Goal: Information Seeking & Learning: Learn about a topic

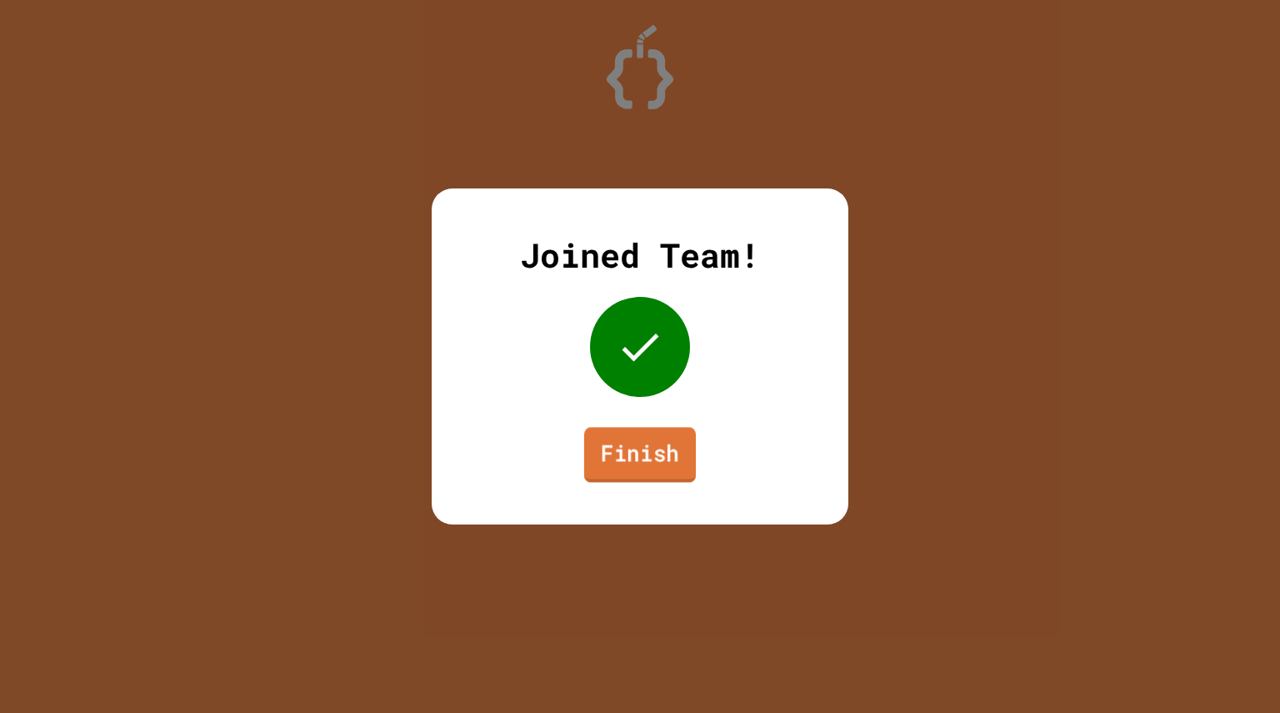
click at [623, 437] on link "Finish" at bounding box center [640, 454] width 112 height 55
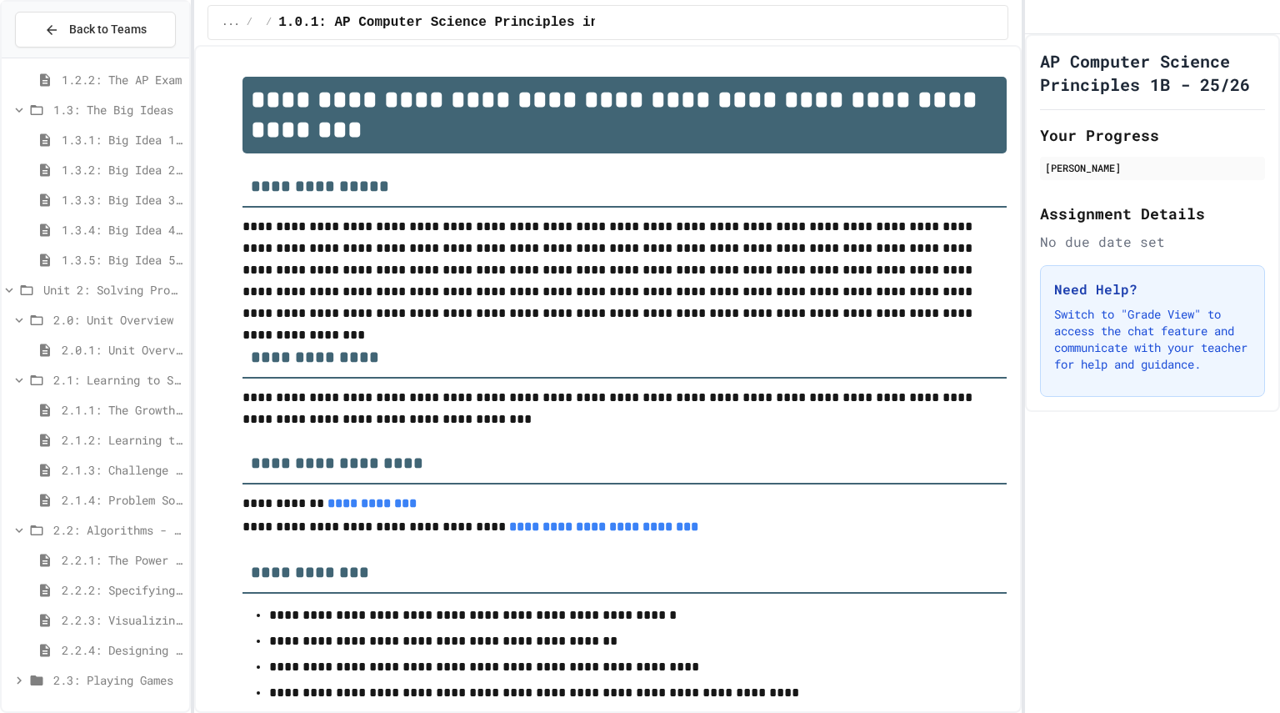
click at [127, 446] on span "2.1.2: Learning to Solve Hard Problems" at bounding box center [122, 440] width 121 height 18
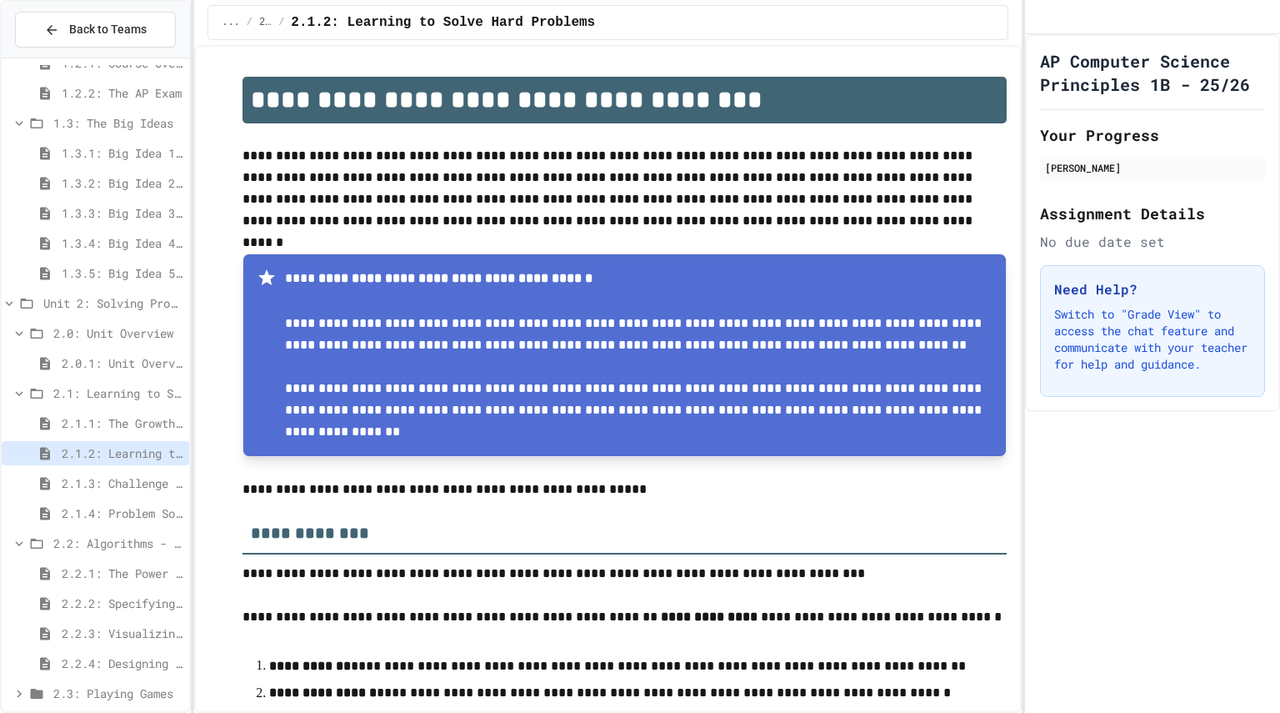
scroll to position [244, 0]
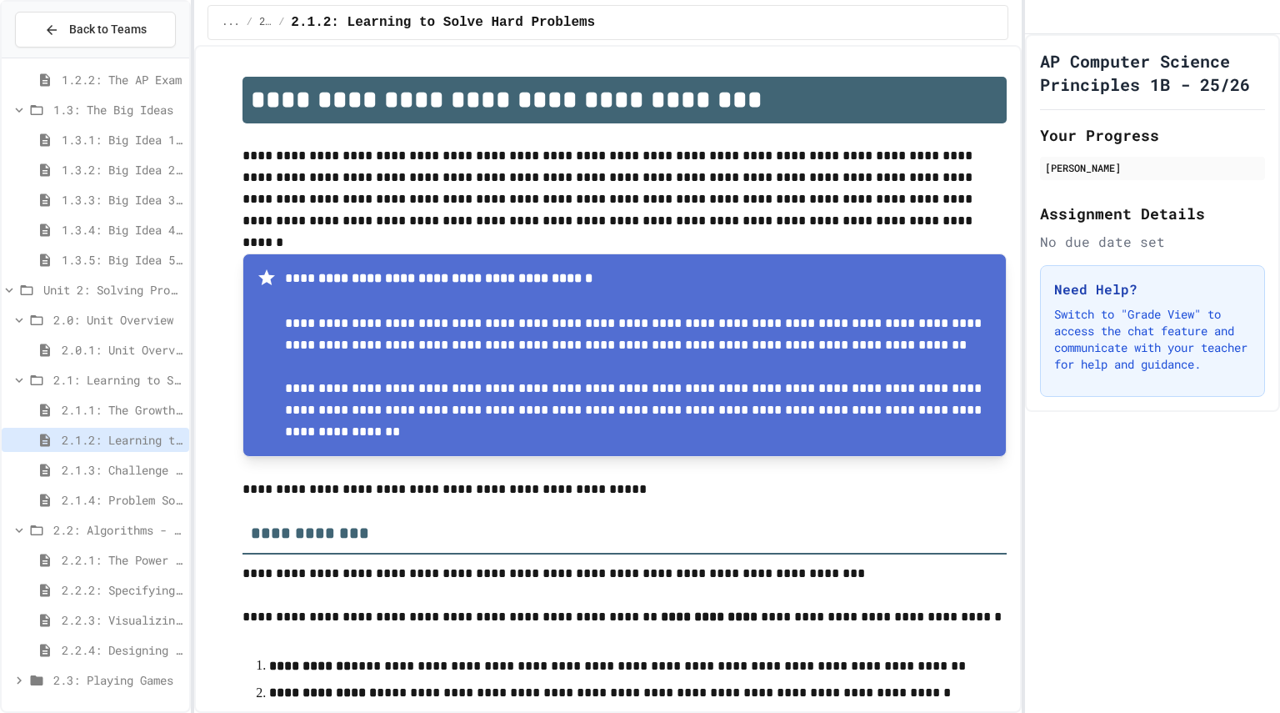
click at [15, 677] on icon at bounding box center [19, 680] width 15 height 15
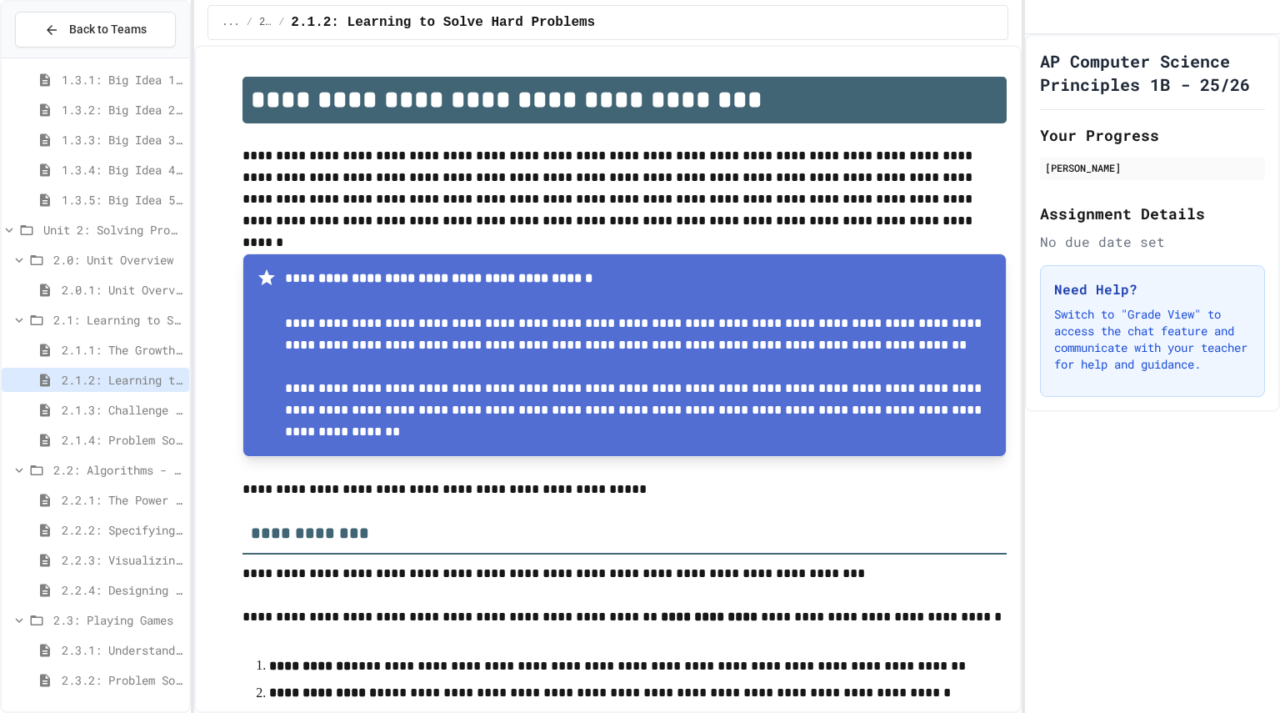
click at [85, 630] on div "2.3: Playing Games" at bounding box center [96, 620] width 188 height 24
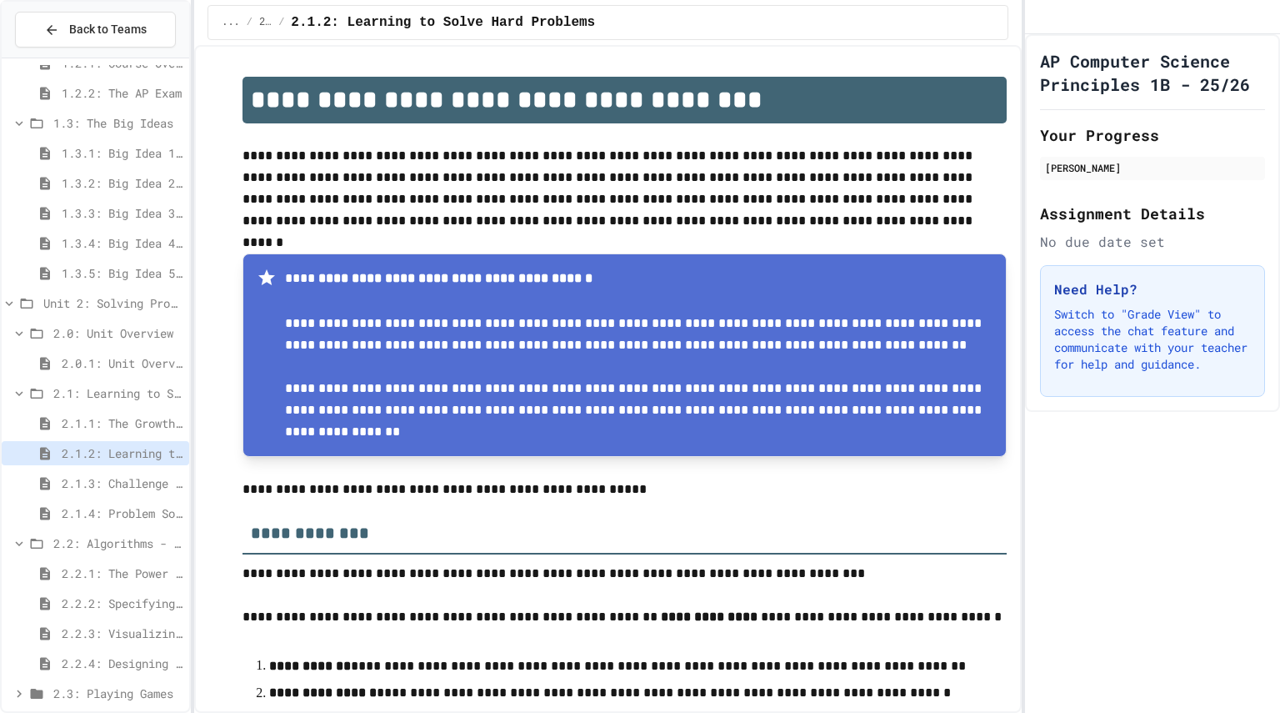
click at [109, 552] on div "2.2: Algorithms - from Pseudocode to Flowcharts" at bounding box center [96, 543] width 188 height 24
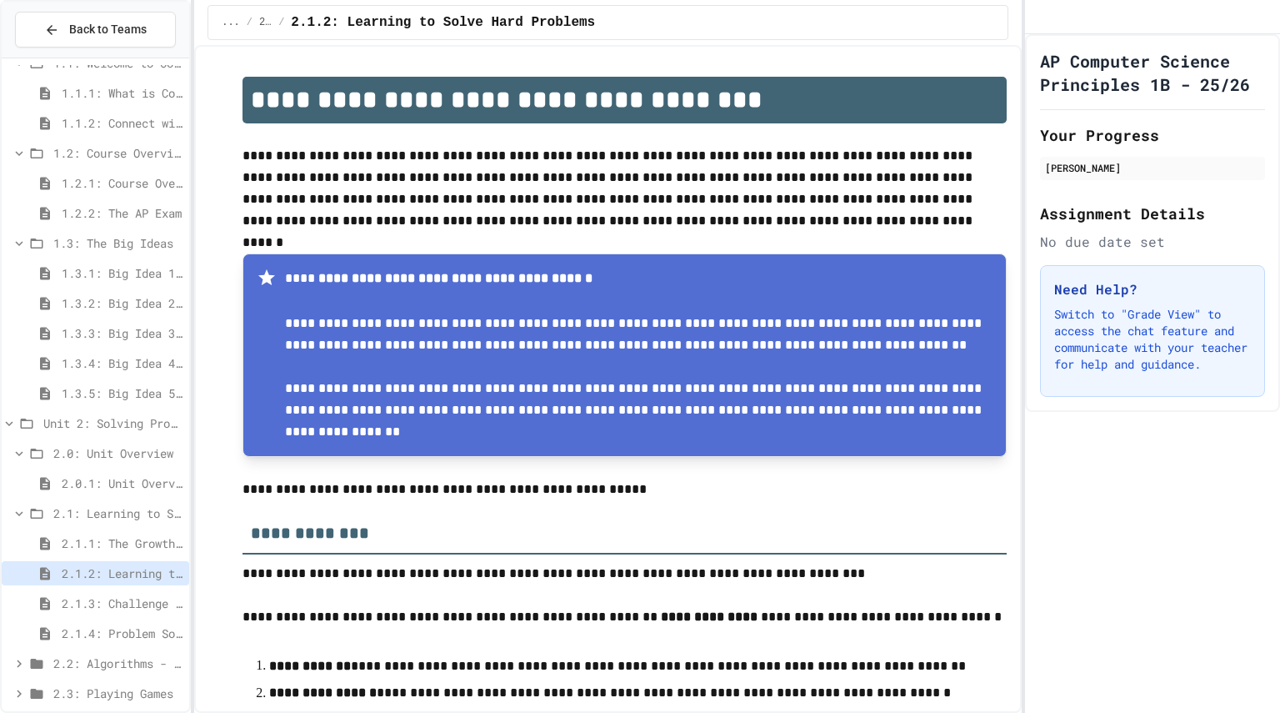
click at [58, 454] on span "2.0: Unit Overview" at bounding box center [117, 453] width 129 height 18
click at [76, 472] on div "2.0: Unit Overview" at bounding box center [96, 483] width 188 height 24
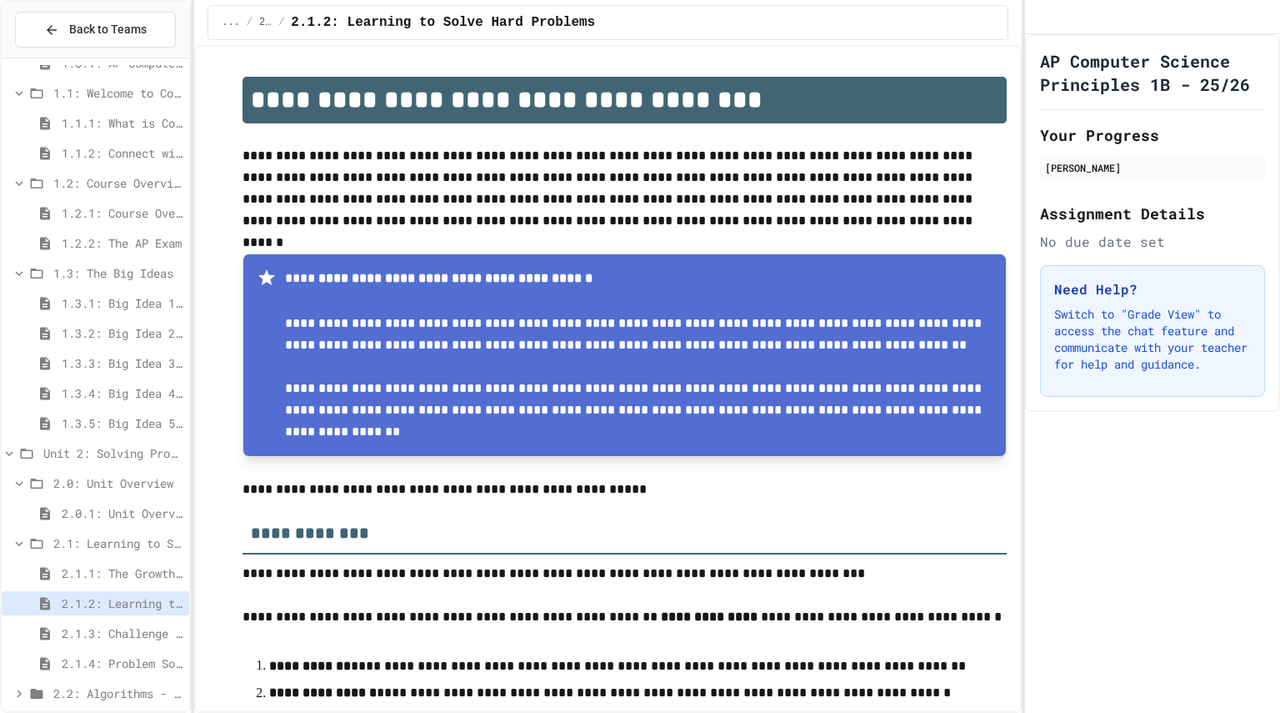
click at [87, 514] on span "2.0.1: Unit Overview" at bounding box center [122, 513] width 121 height 18
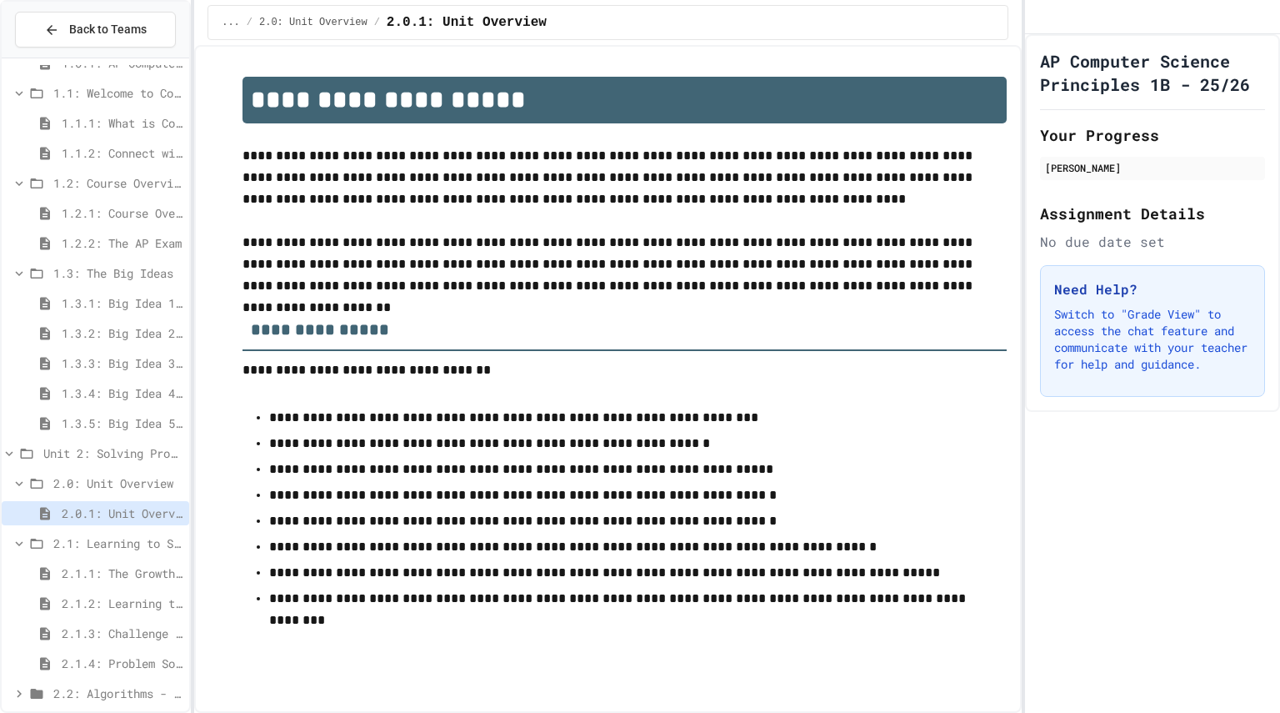
click at [88, 474] on span "2.0: Unit Overview" at bounding box center [117, 483] width 129 height 18
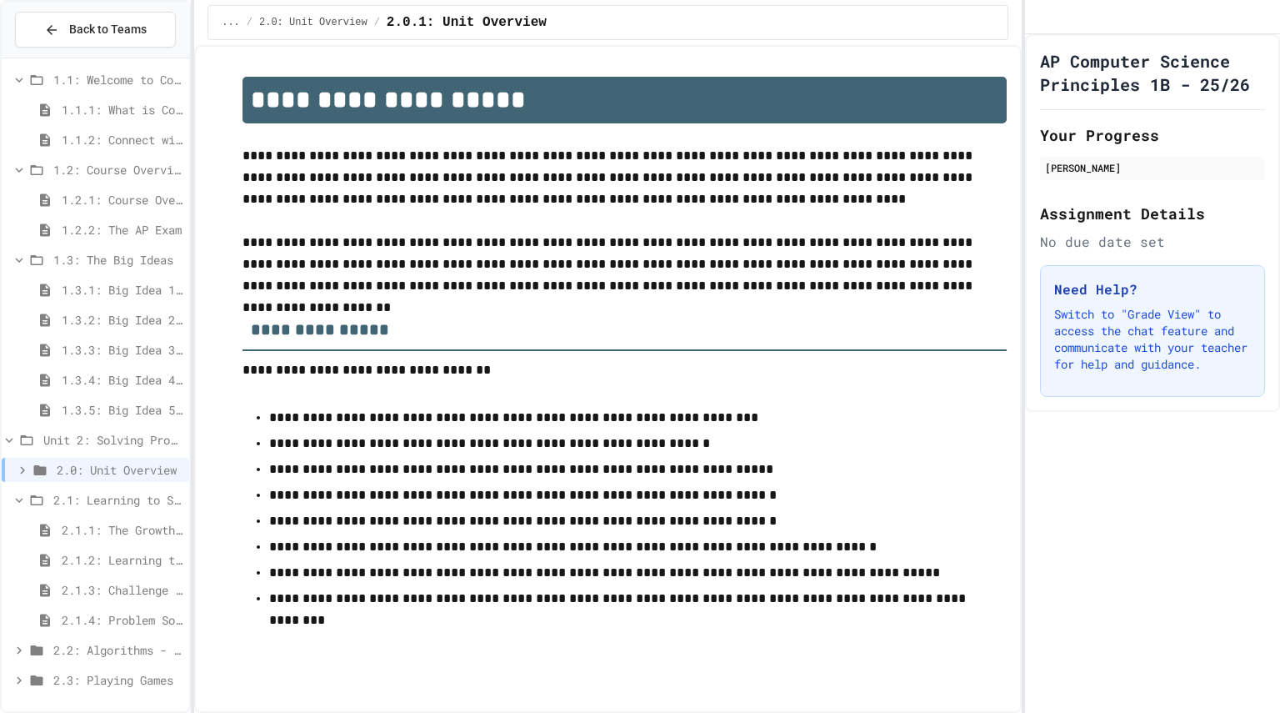
click at [93, 564] on span "2.1.2: Learning to Solve Hard Problems" at bounding box center [122, 560] width 121 height 18
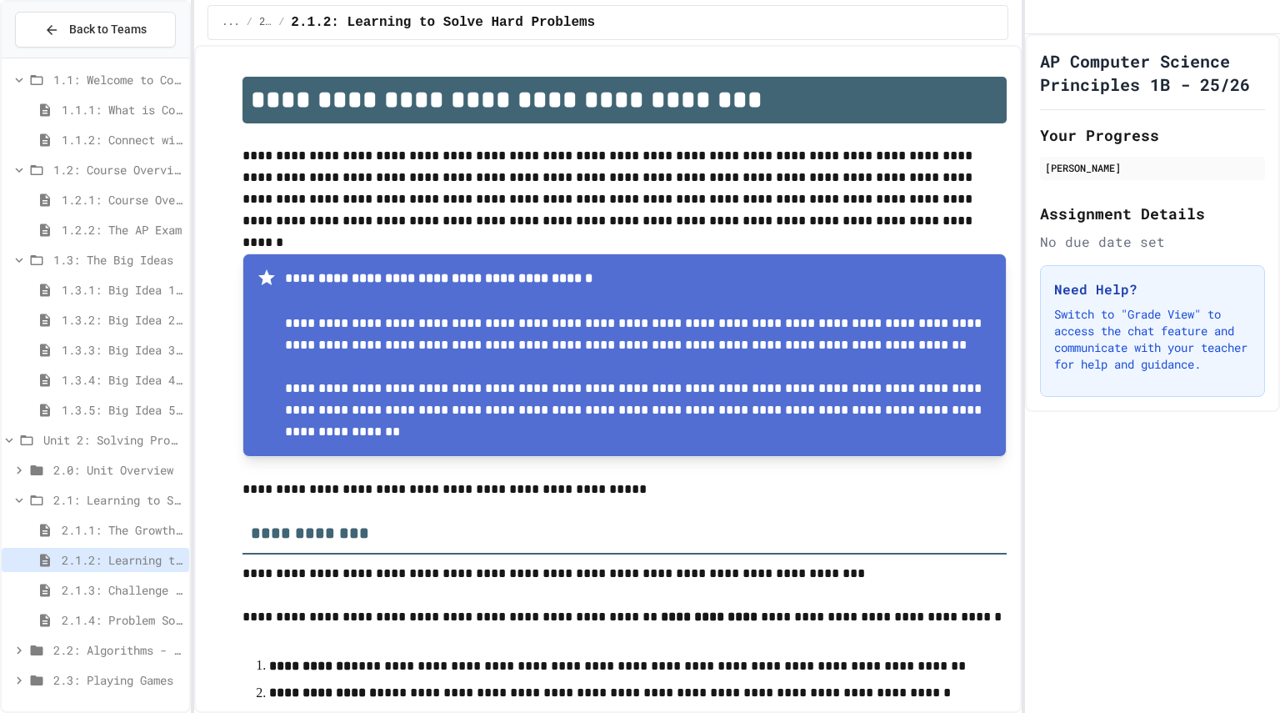
click at [25, 649] on icon at bounding box center [19, 650] width 15 height 15
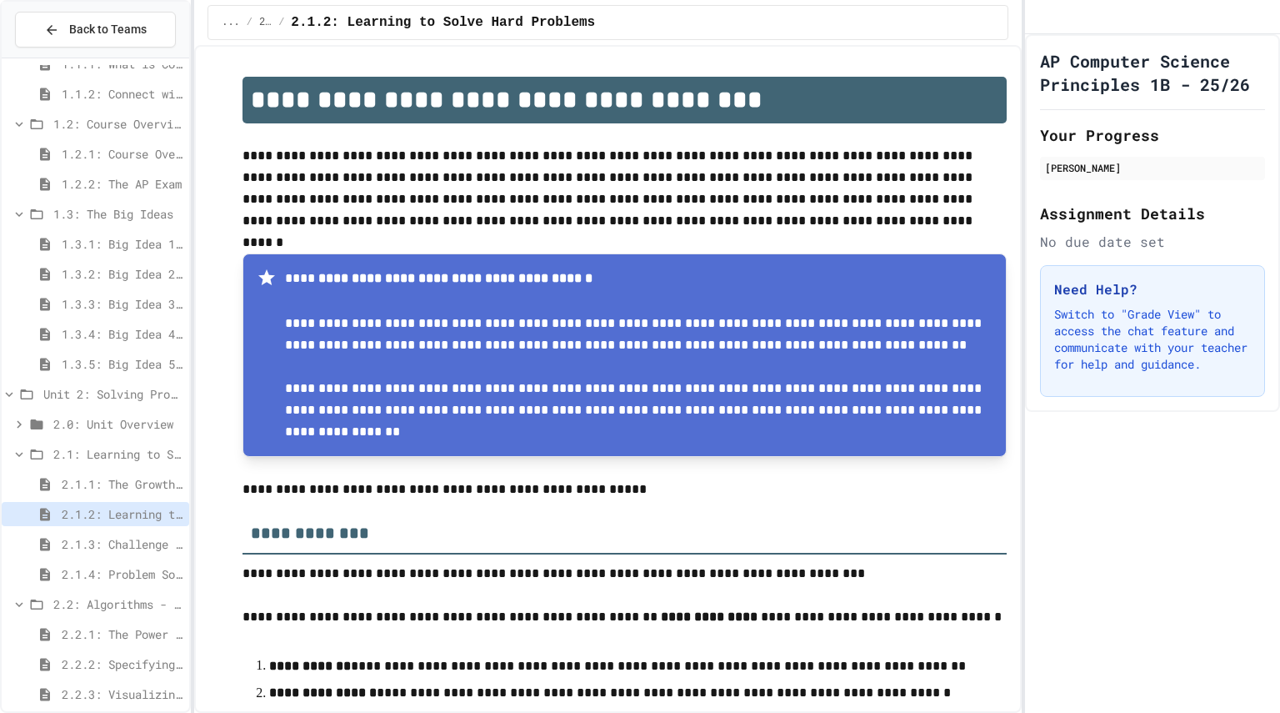
scroll to position [144, 0]
click at [88, 632] on span "2.2.1: The Power of Algorithms" at bounding box center [122, 630] width 121 height 18
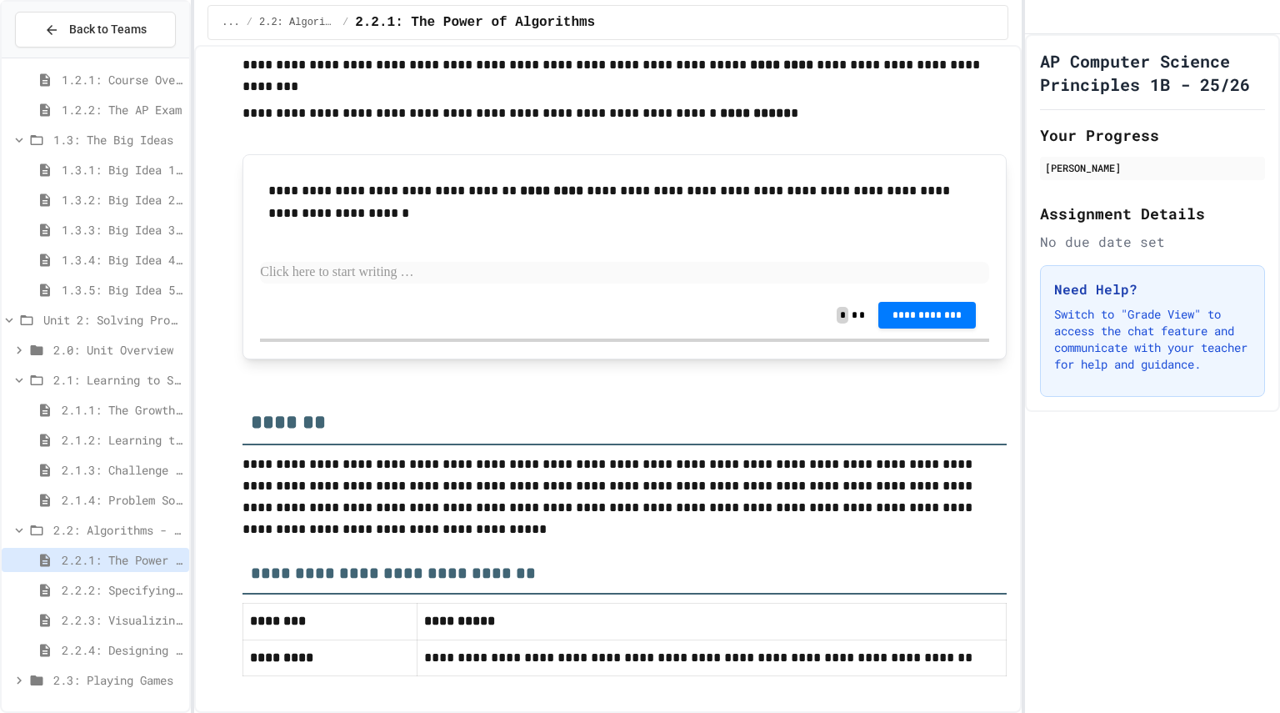
scroll to position [3475, 0]
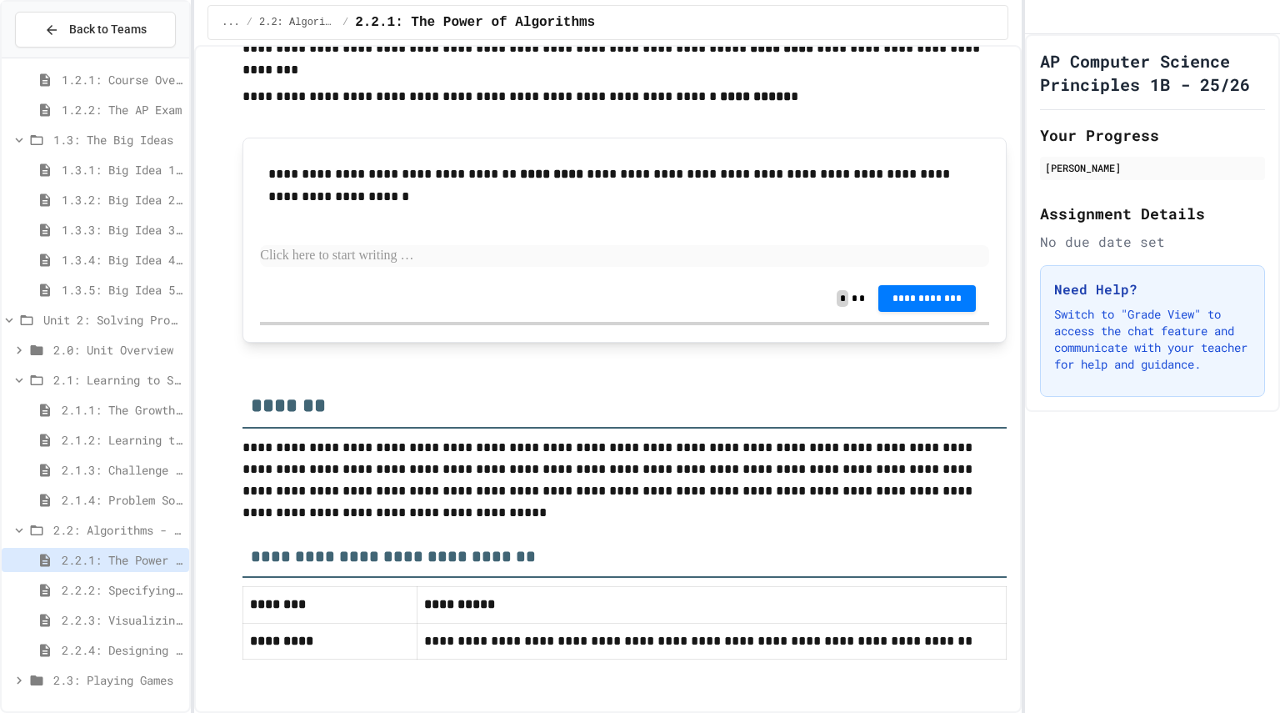
click at [128, 588] on span "2.2.2: Specifying Ideas with Pseudocode" at bounding box center [122, 590] width 121 height 18
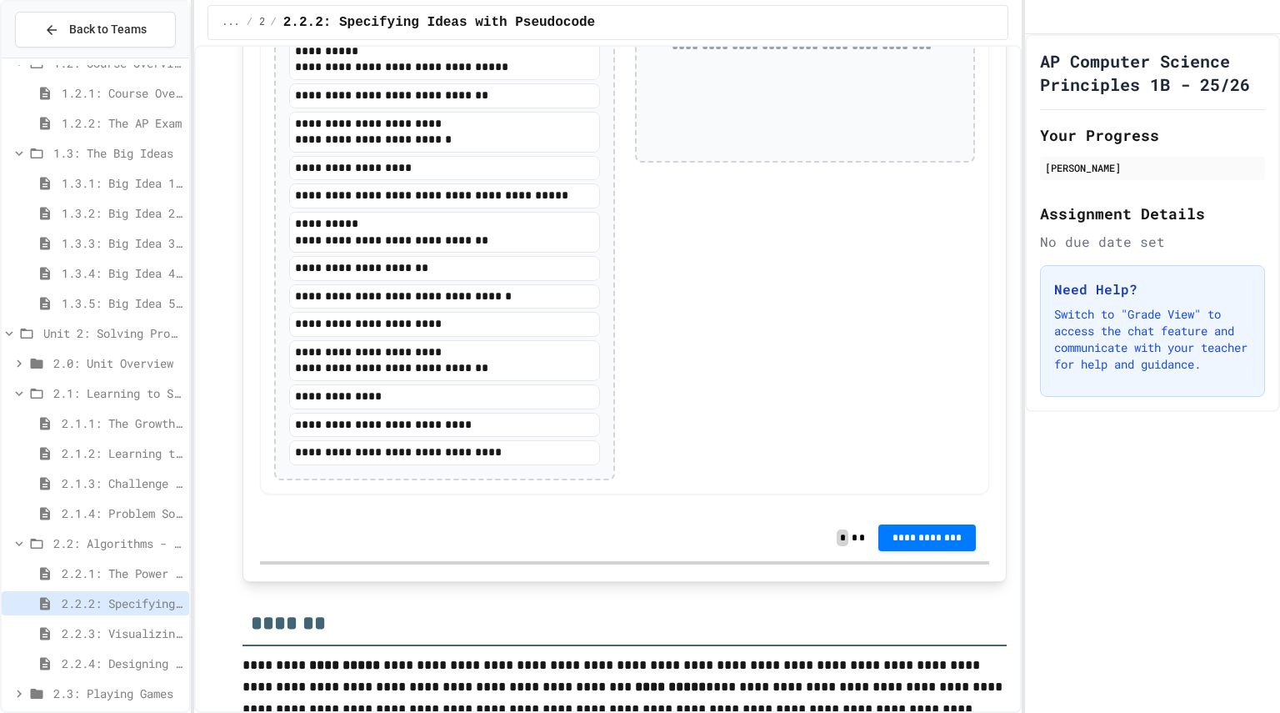
scroll to position [3580, 0]
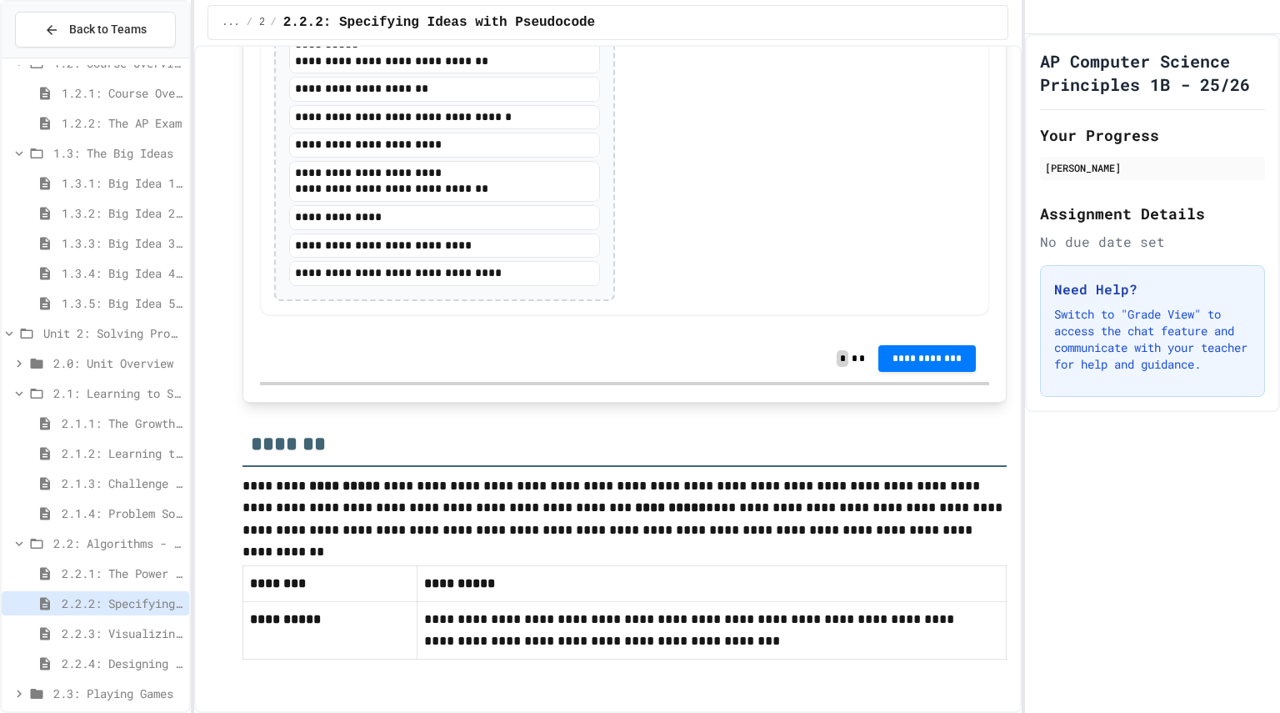
click at [134, 632] on span "2.2.3: Visualizing Logic with Flowcharts" at bounding box center [122, 633] width 121 height 18
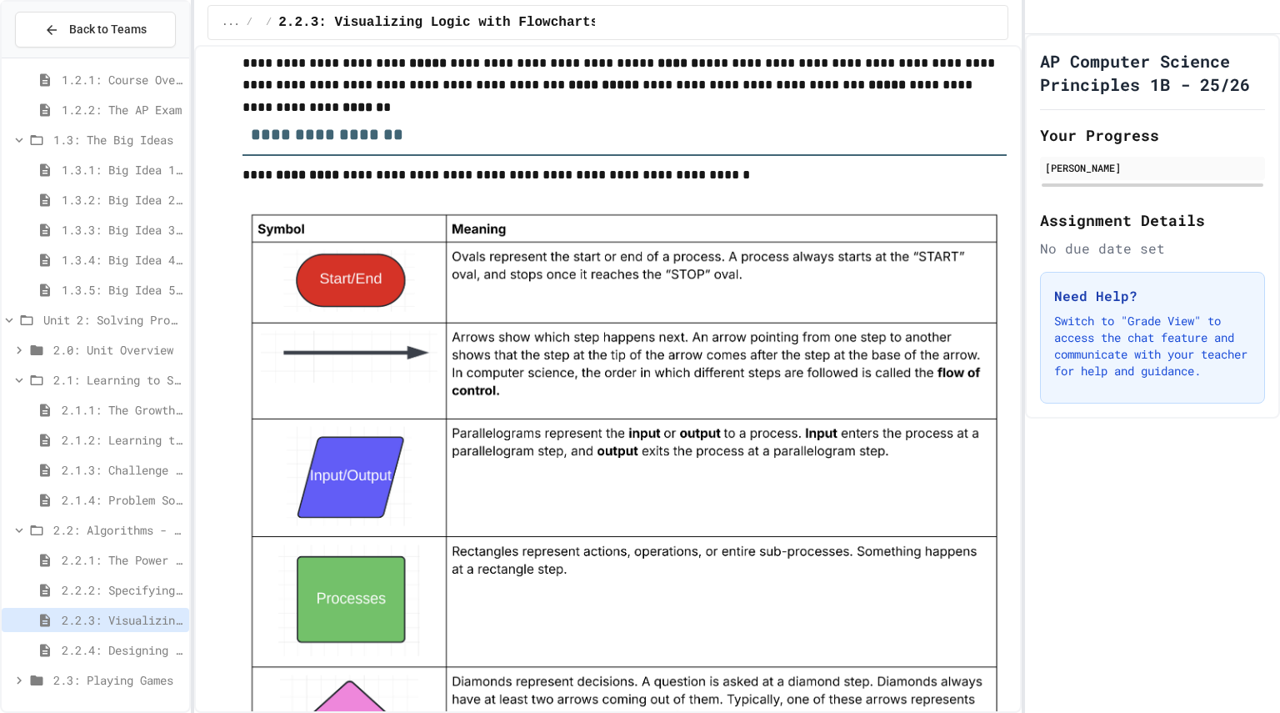
scroll to position [1314, 0]
click at [368, 282] on img at bounding box center [625, 506] width 764 height 594
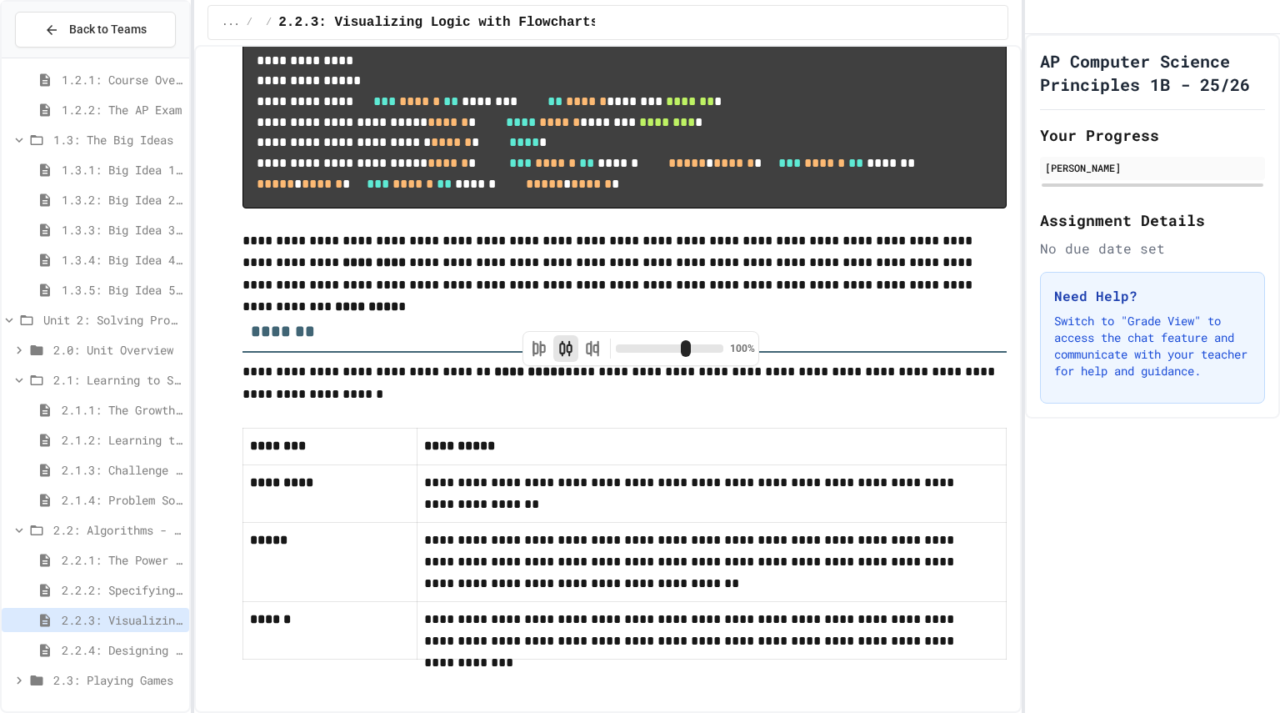
scroll to position [7544, 0]
click at [133, 653] on span "2.2.4: Designing Flowcharts" at bounding box center [122, 650] width 121 height 18
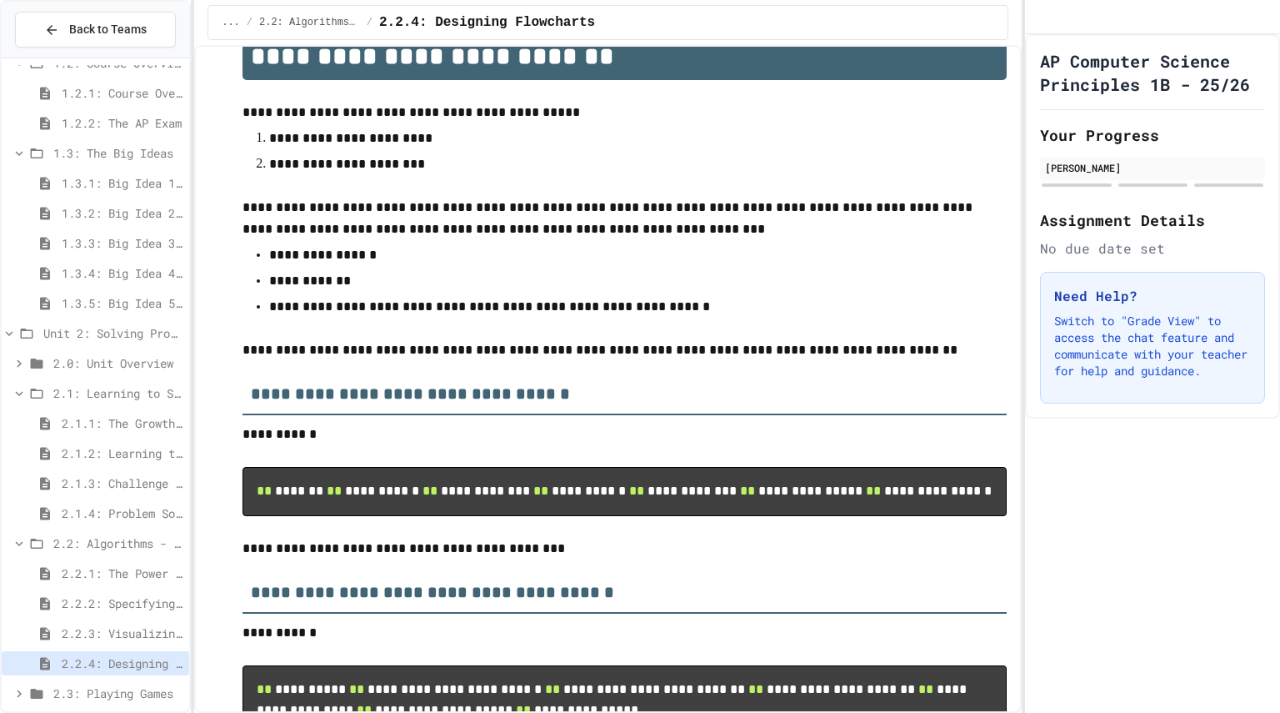
scroll to position [44, 0]
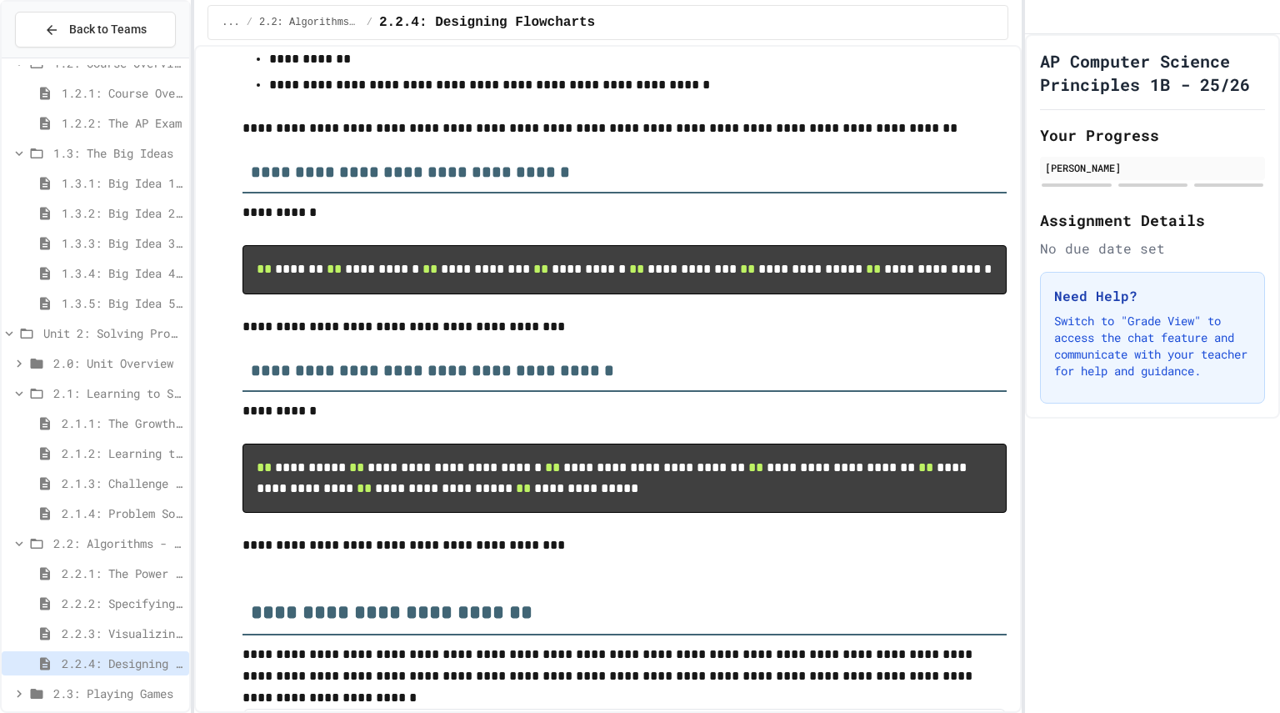
scroll to position [0, 0]
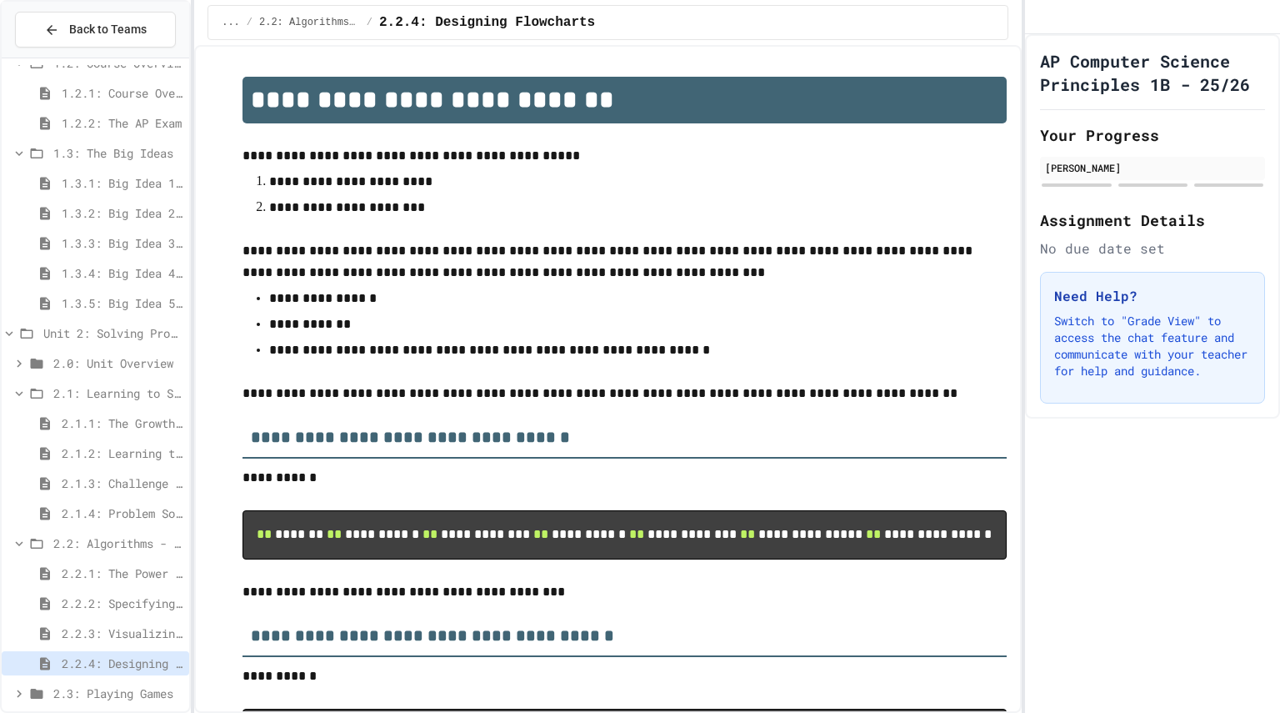
click at [150, 628] on span "2.2.3: Visualizing Logic with Flowcharts" at bounding box center [122, 633] width 121 height 18
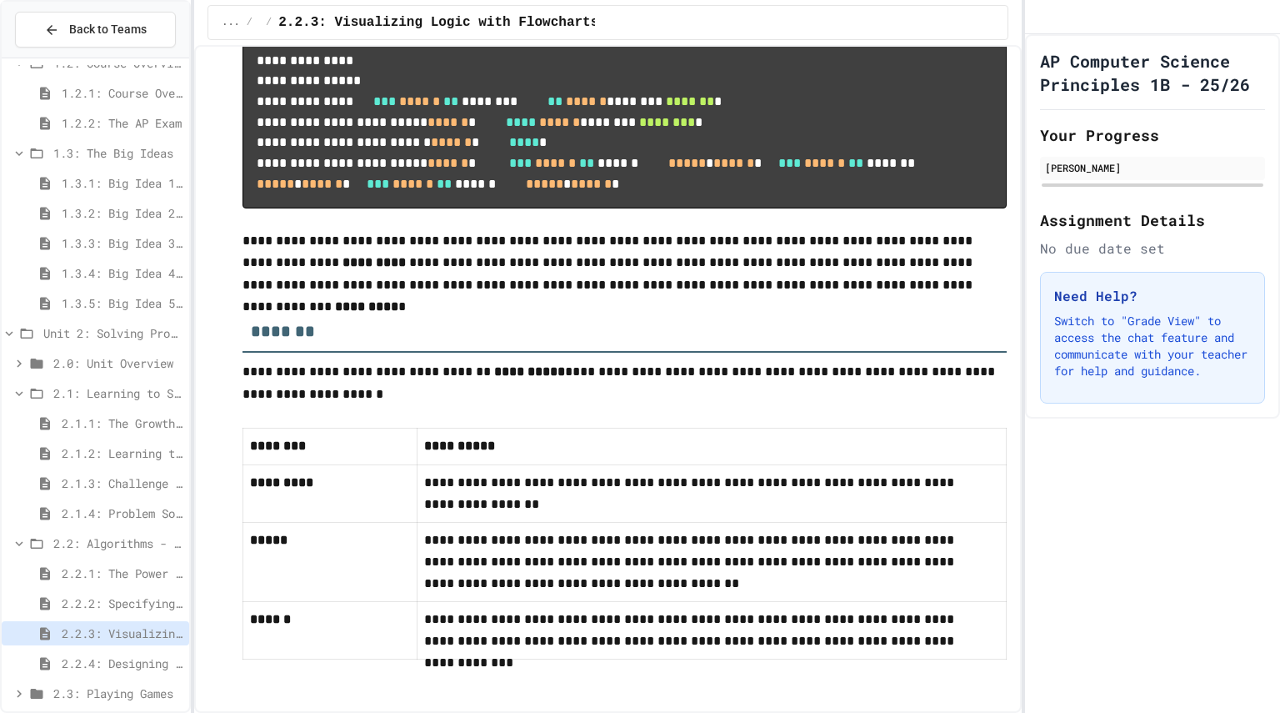
scroll to position [7544, 0]
click at [139, 673] on div "2.2.4: Designing Flowcharts" at bounding box center [96, 663] width 188 height 24
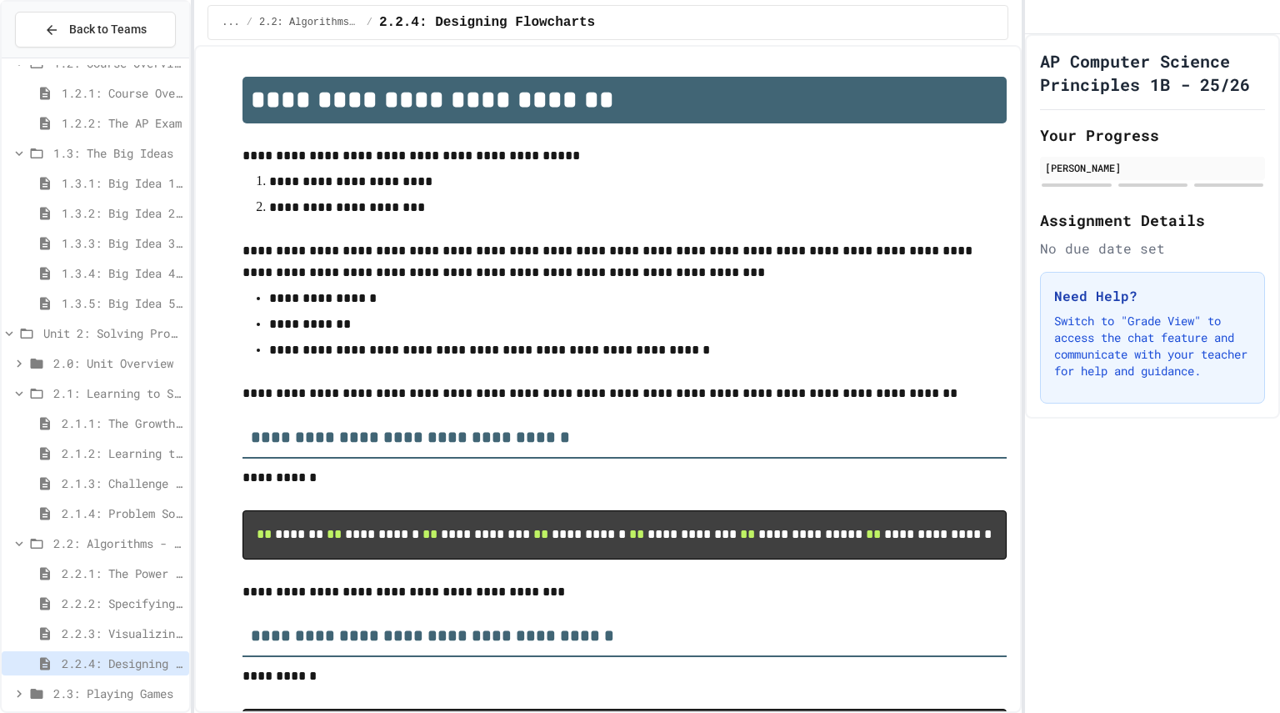
scroll to position [77, 0]
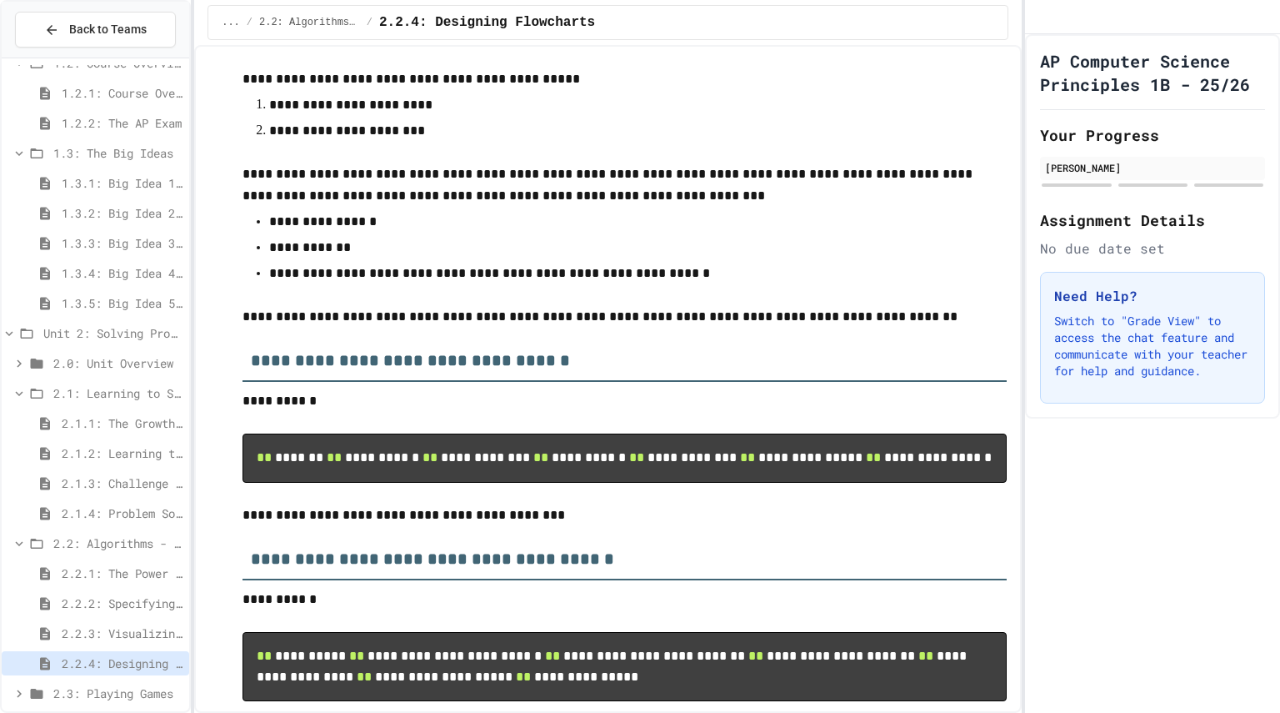
click at [137, 632] on span "2.2.3: Visualizing Logic with Flowcharts" at bounding box center [122, 633] width 121 height 18
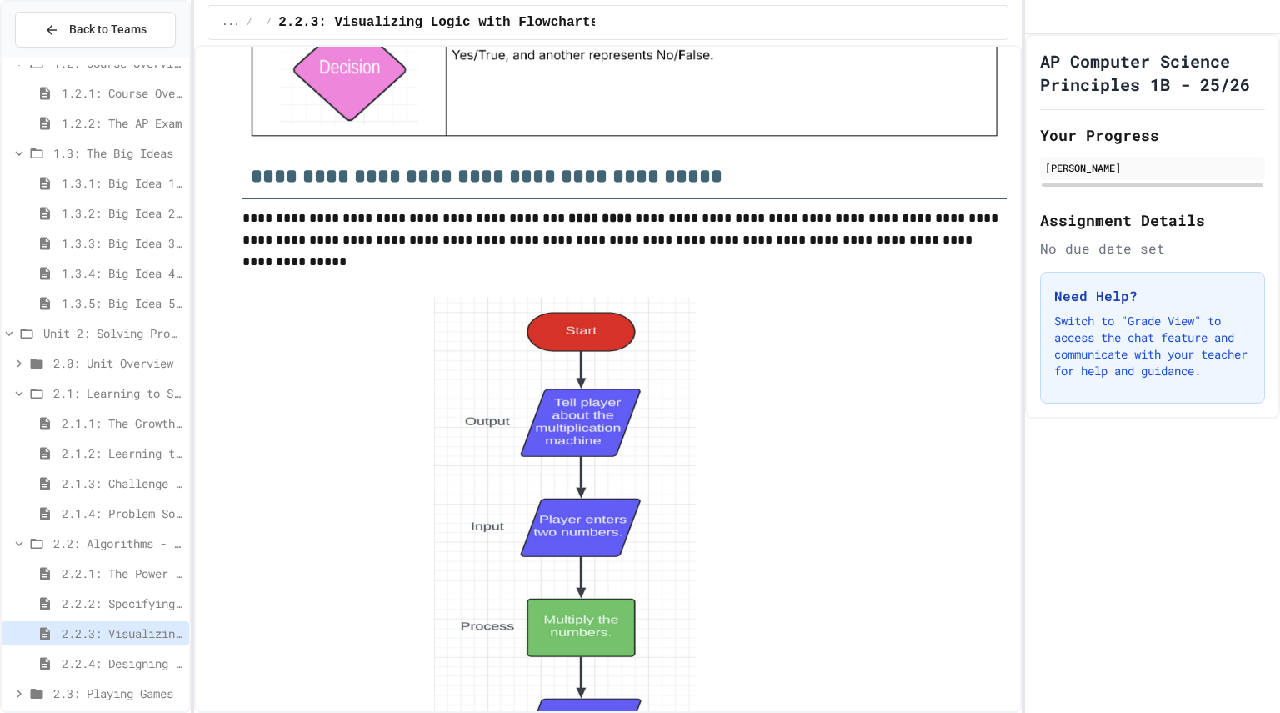
scroll to position [1976, 0]
click at [127, 663] on span "2.2.4: Designing Flowcharts" at bounding box center [122, 663] width 121 height 18
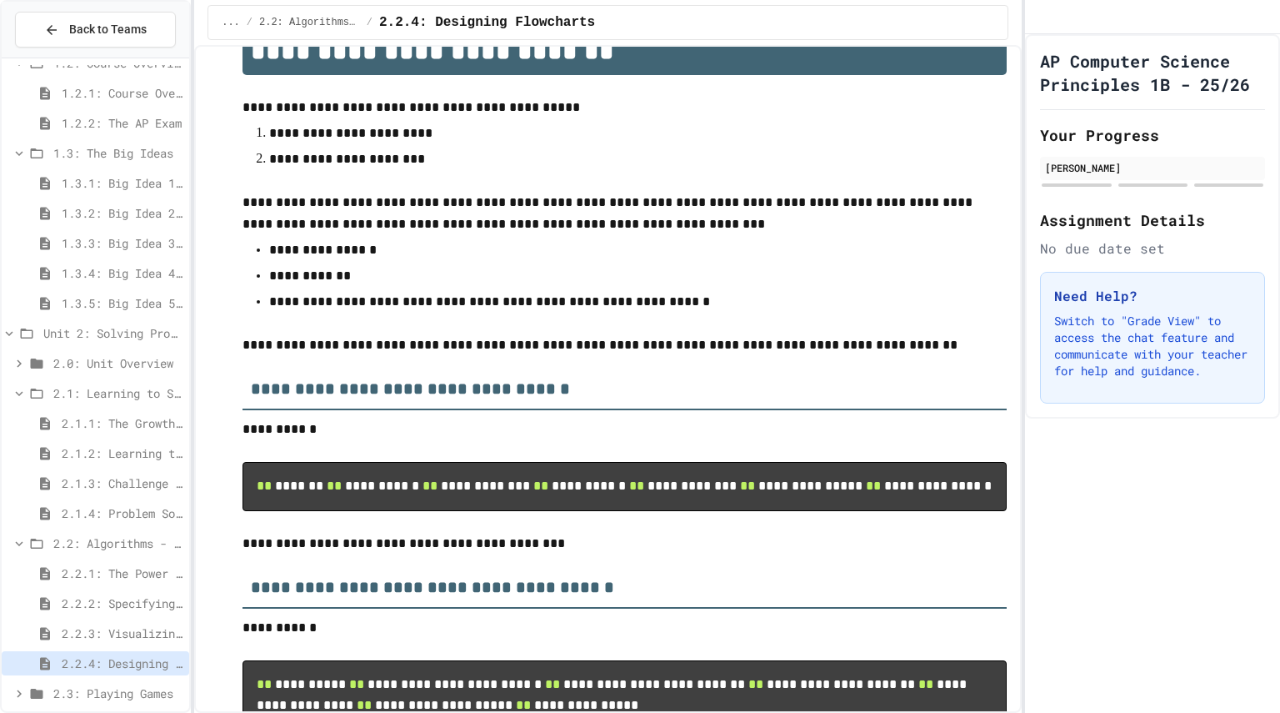
scroll to position [49, 0]
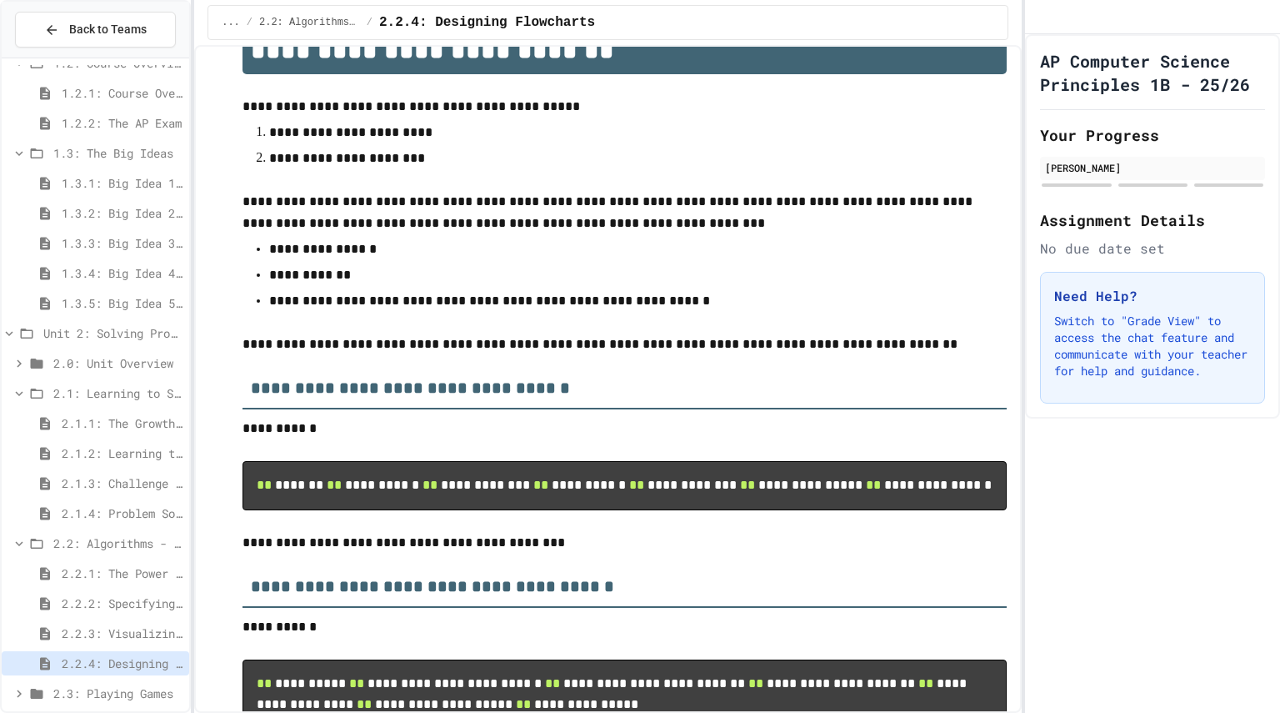
drag, startPoint x: 191, startPoint y: 594, endPoint x: 571, endPoint y: 664, distance: 386.4
click at [571, 553] on p "**********" at bounding box center [625, 543] width 764 height 22
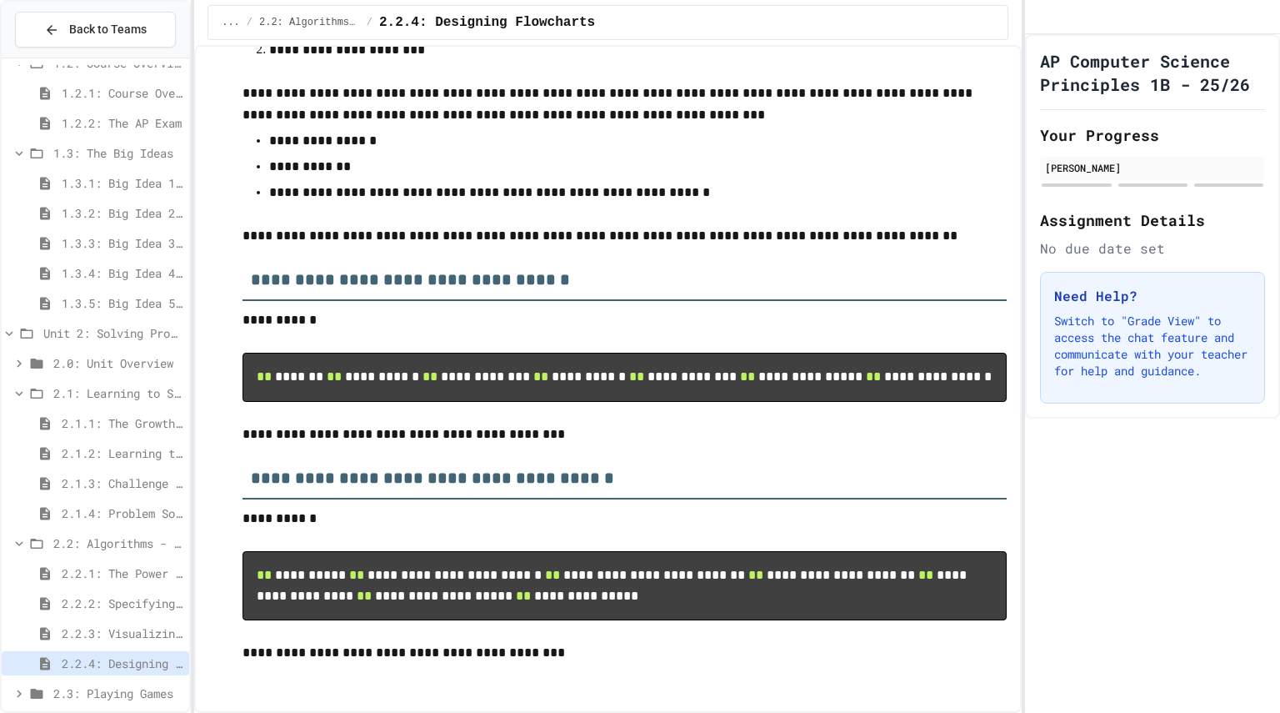
scroll to position [0, 0]
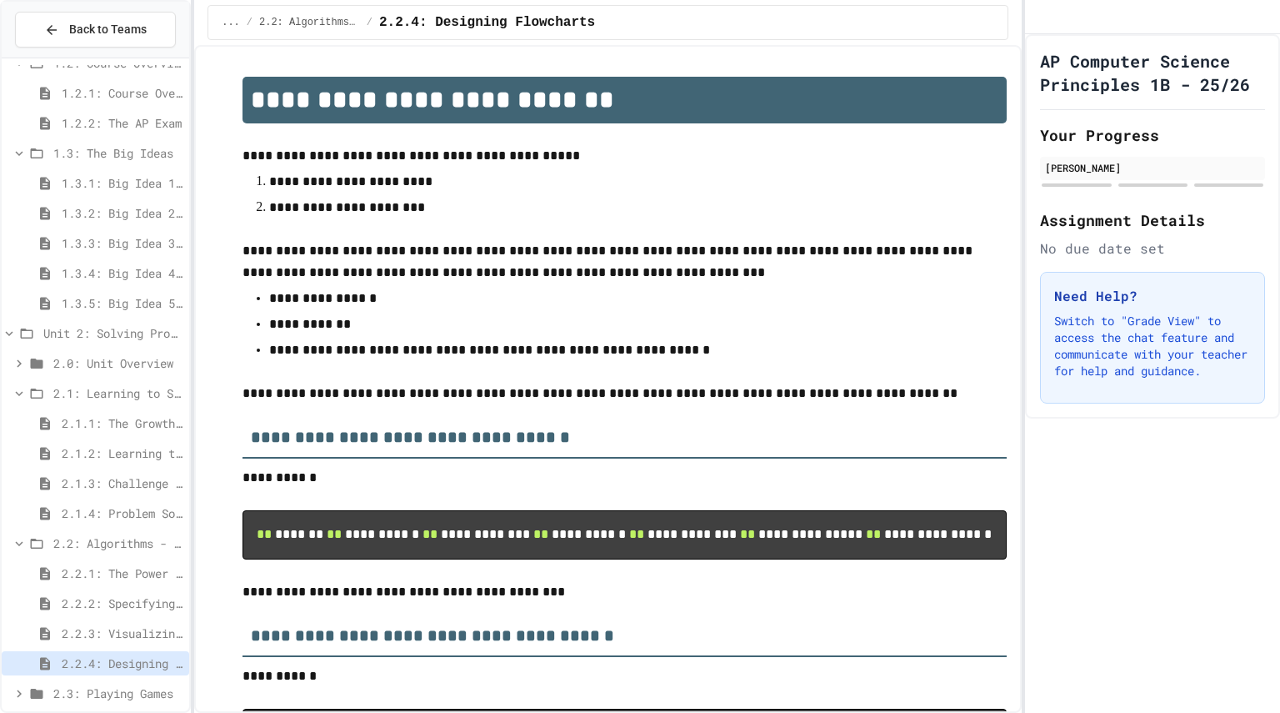
click at [91, 617] on div "2.2.2: Specifying Ideas with Pseudocode" at bounding box center [96, 606] width 188 height 30
click at [118, 633] on span "2.2.3: Visualizing Logic with Flowcharts" at bounding box center [122, 633] width 121 height 18
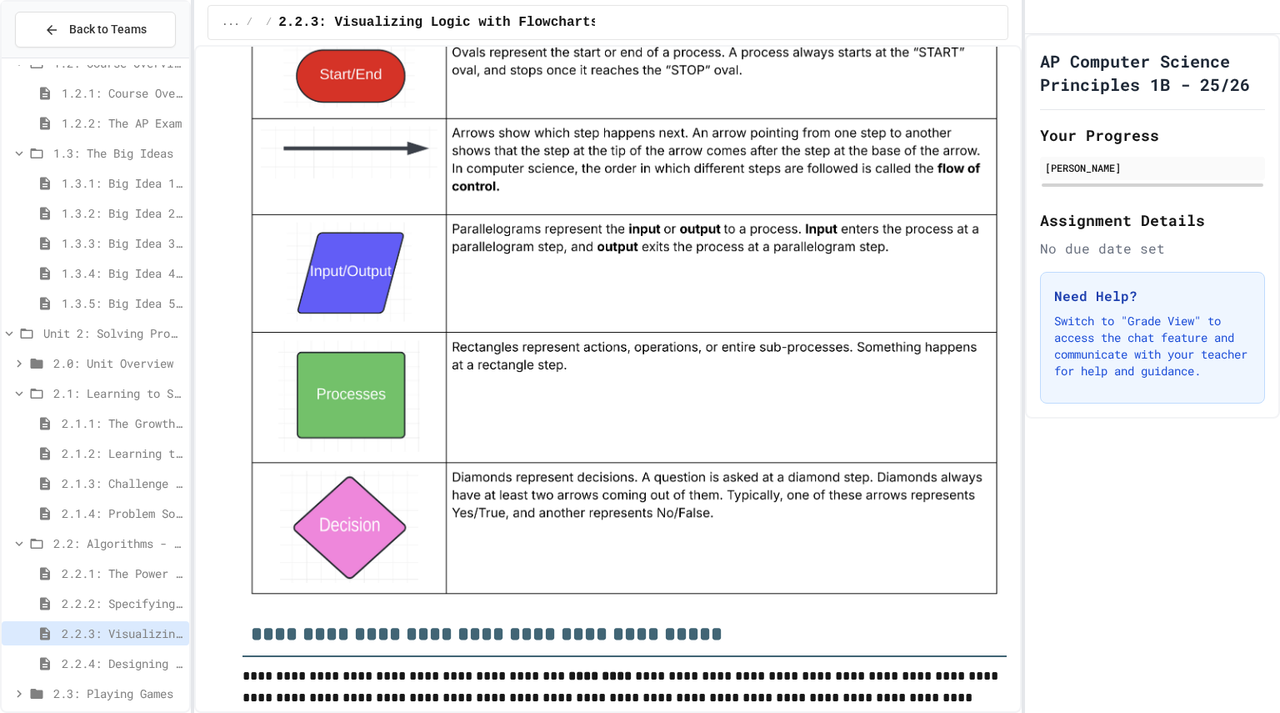
scroll to position [1517, 0]
click at [93, 662] on span "2.2.4: Designing Flowcharts" at bounding box center [122, 663] width 121 height 18
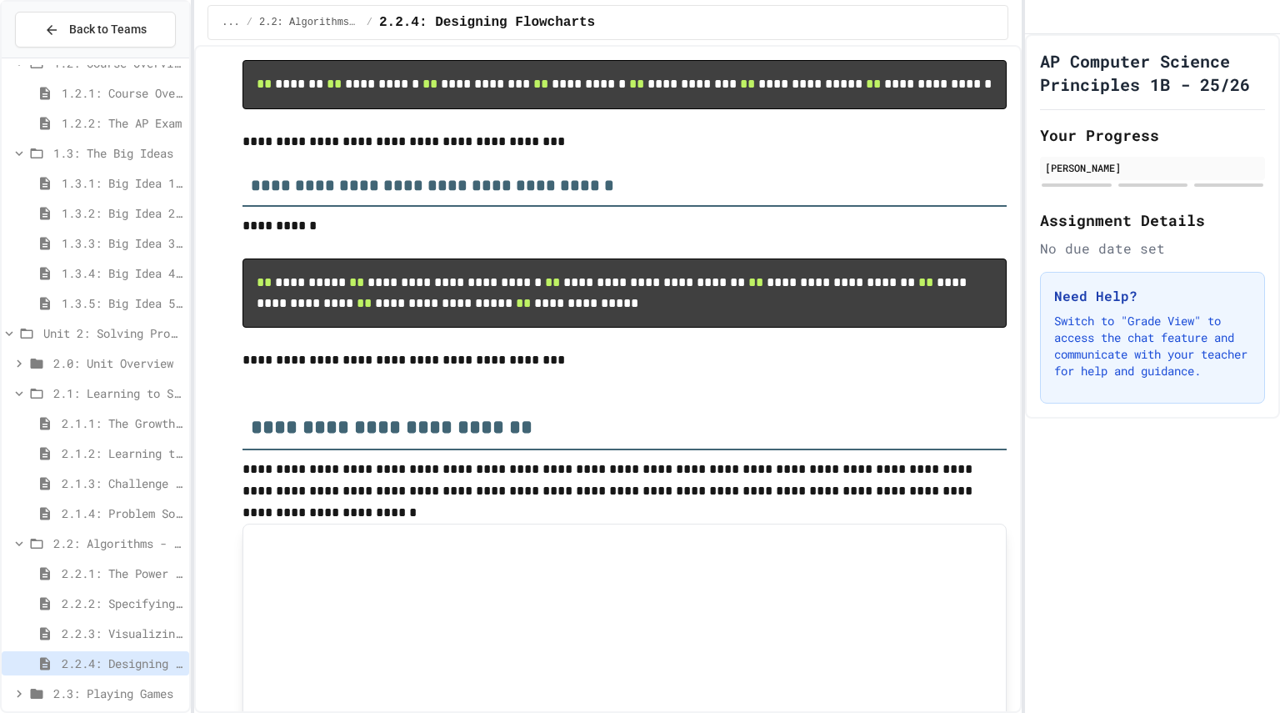
scroll to position [451, 0]
click at [117, 630] on span "2.2.3: Visualizing Logic with Flowcharts" at bounding box center [122, 633] width 121 height 18
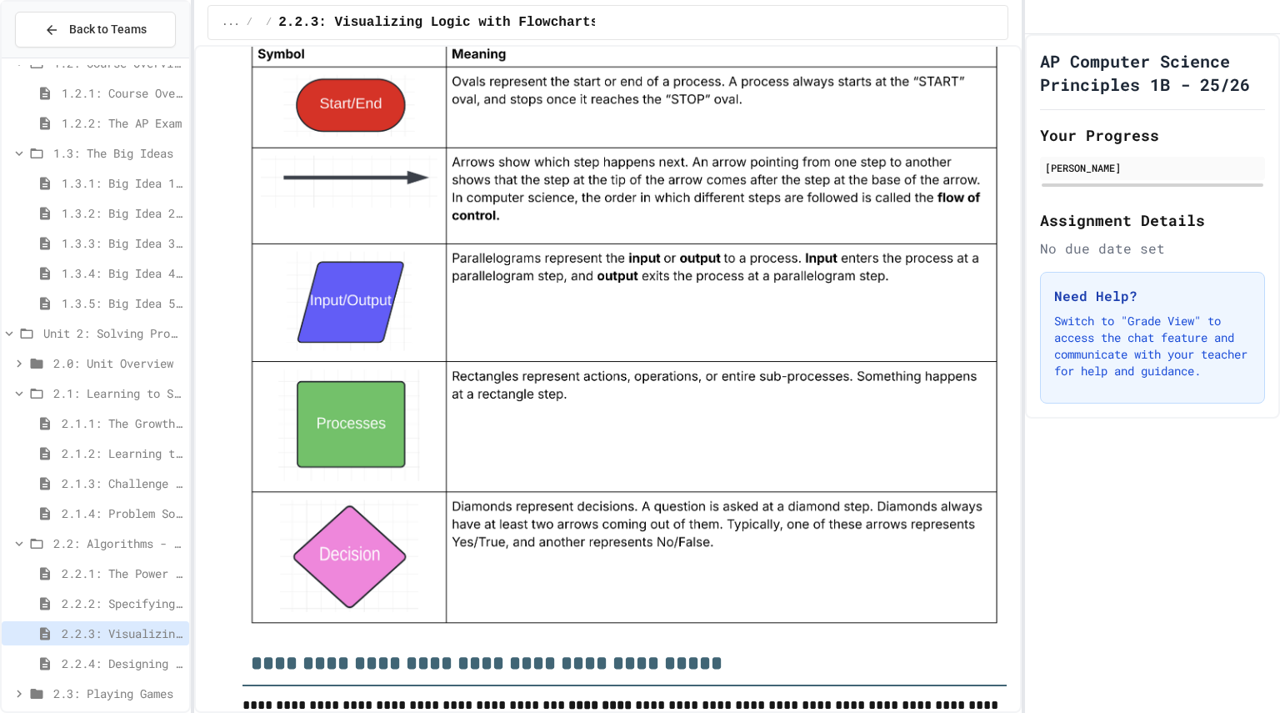
scroll to position [1490, 0]
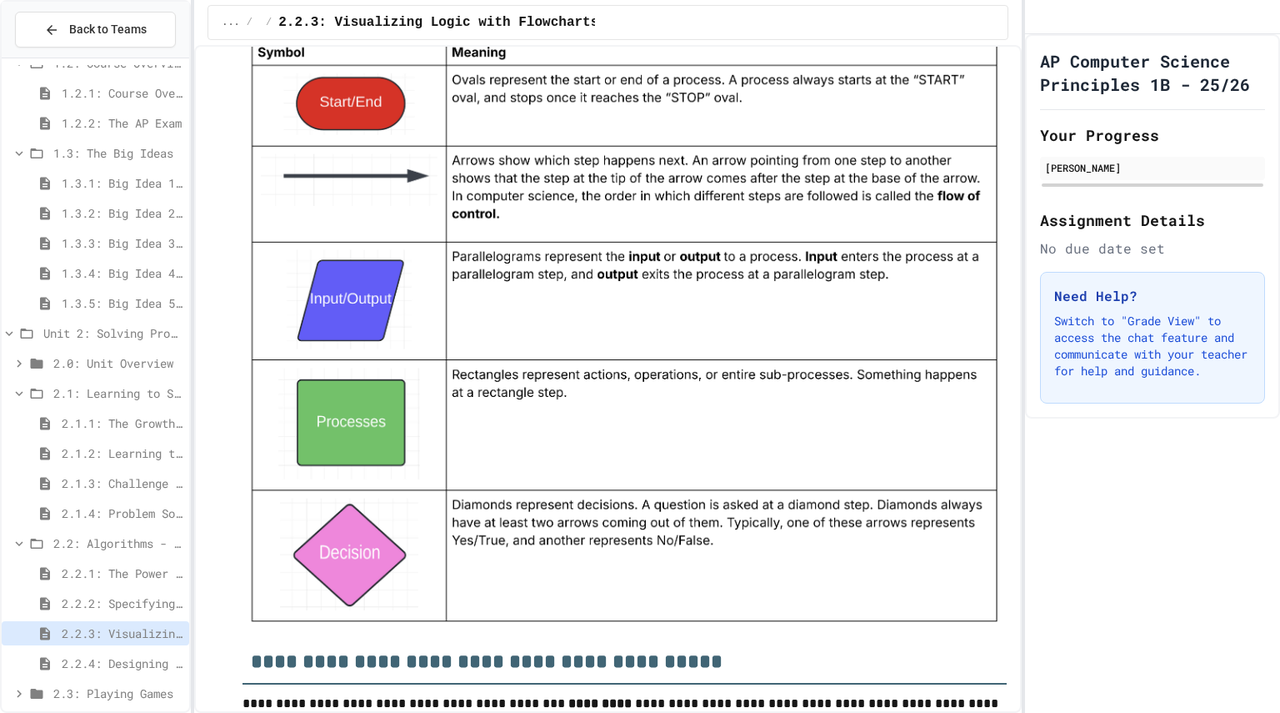
click at [128, 661] on span "2.2.4: Designing Flowcharts" at bounding box center [122, 663] width 121 height 18
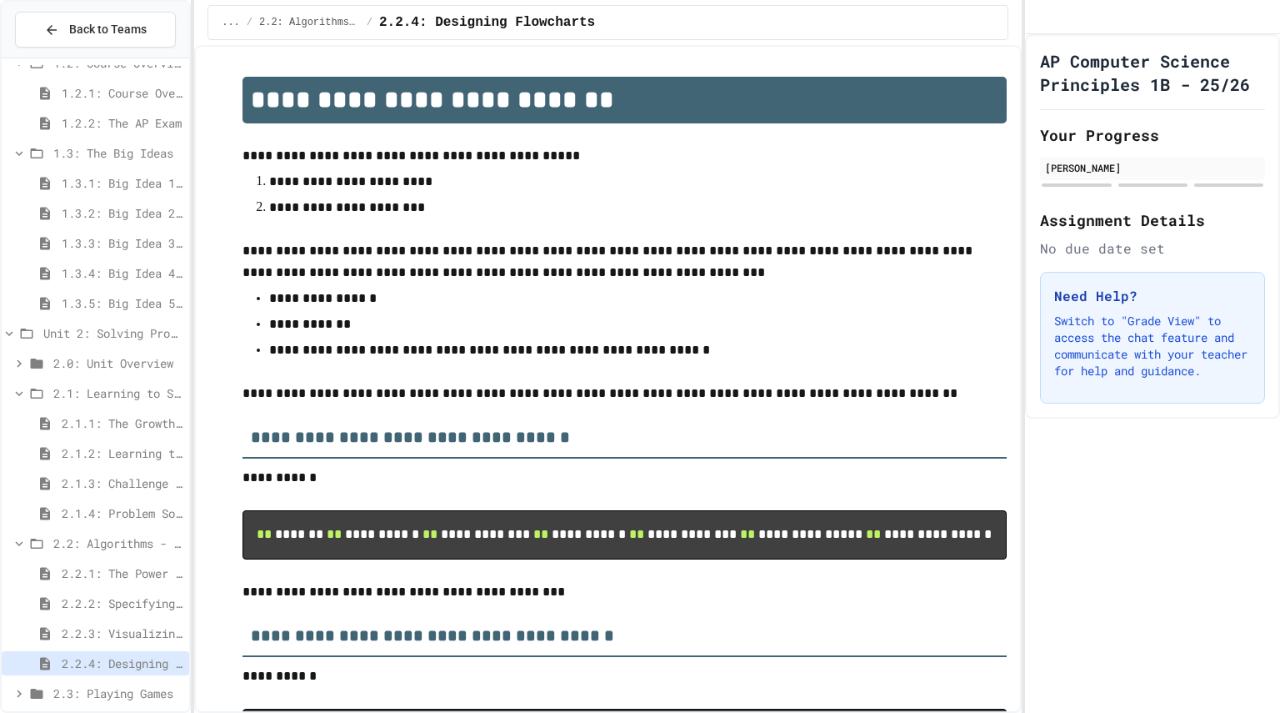
click at [370, 518] on pre "**********" at bounding box center [625, 534] width 764 height 49
click at [370, 526] on pre "**********" at bounding box center [625, 534] width 764 height 49
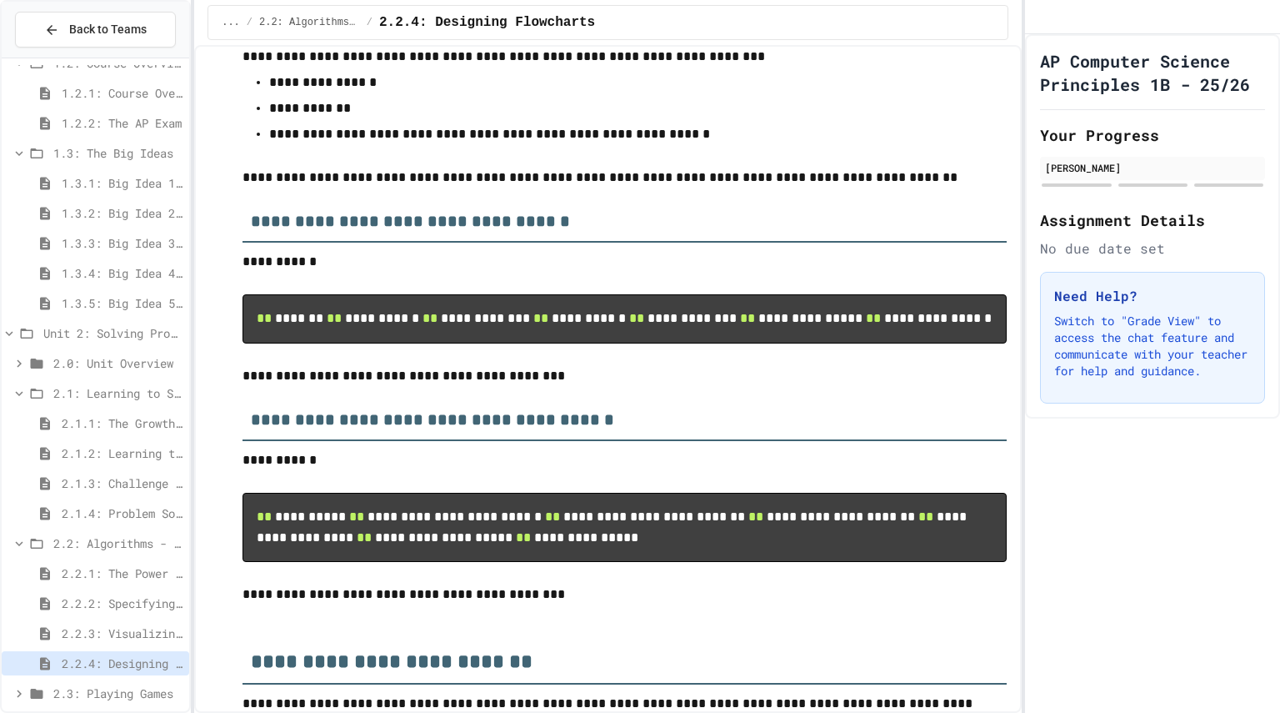
scroll to position [44, 0]
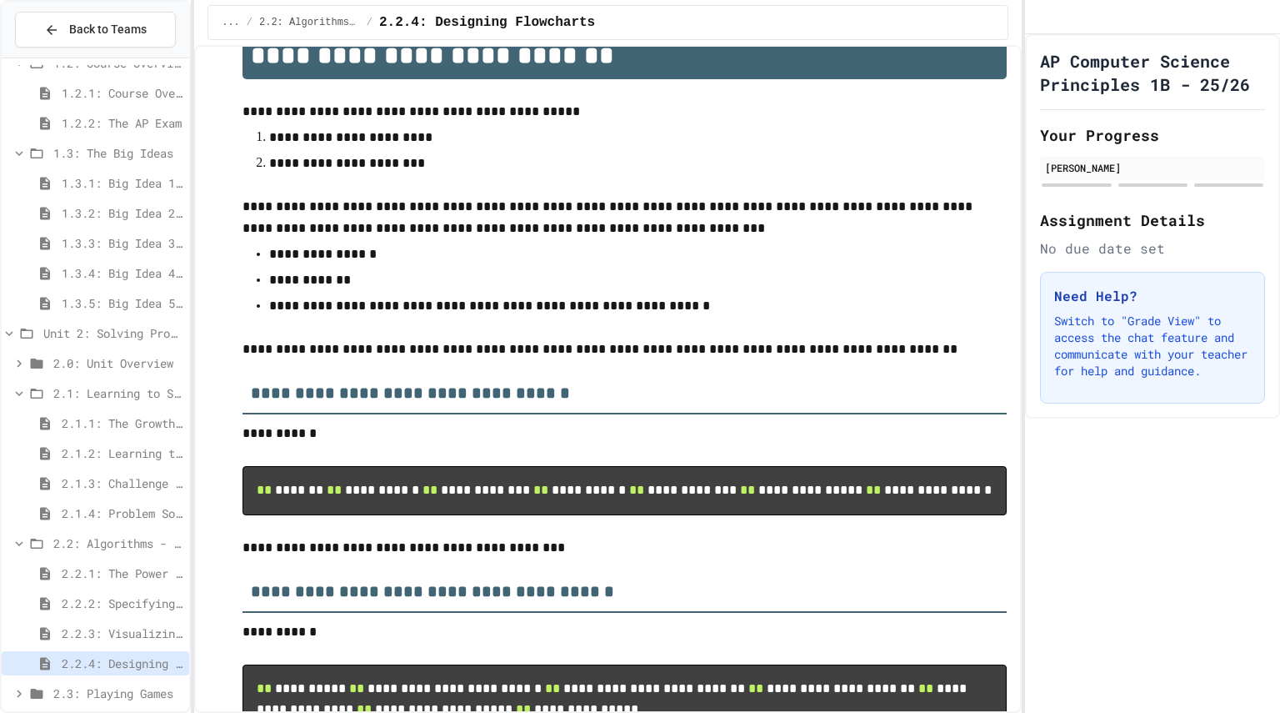
click at [395, 473] on pre "**********" at bounding box center [625, 490] width 764 height 49
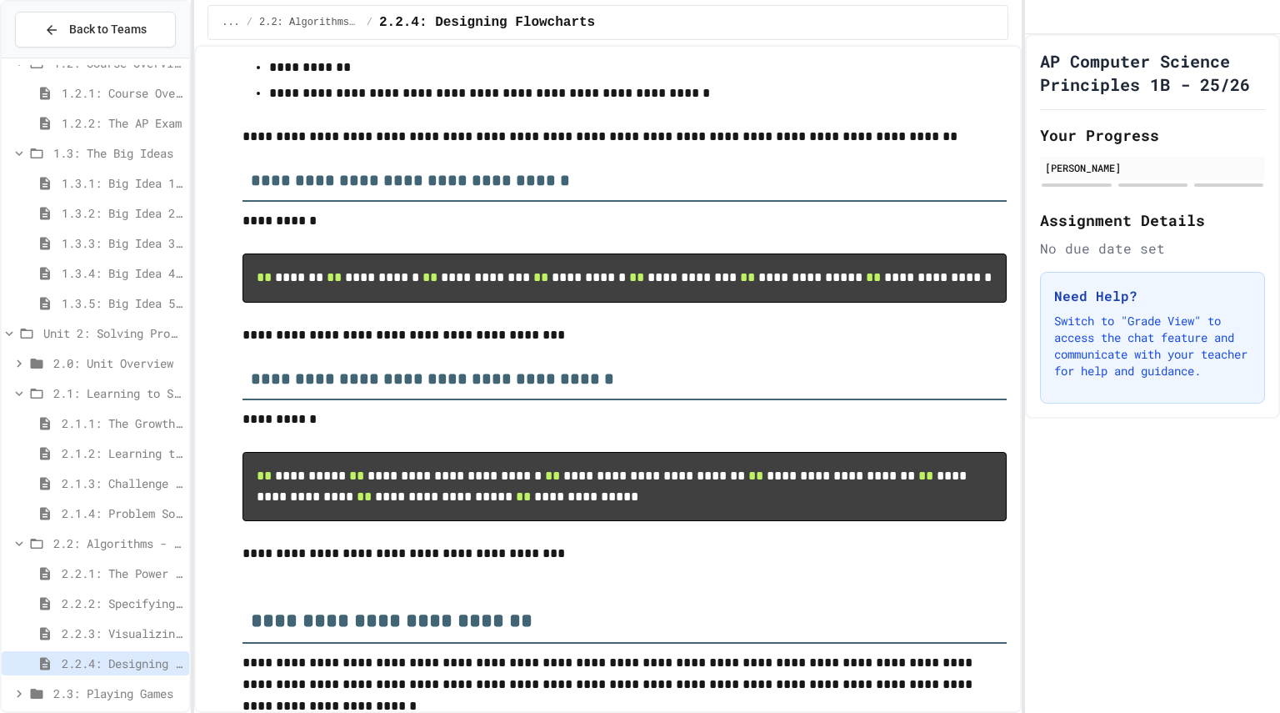
scroll to position [393, 0]
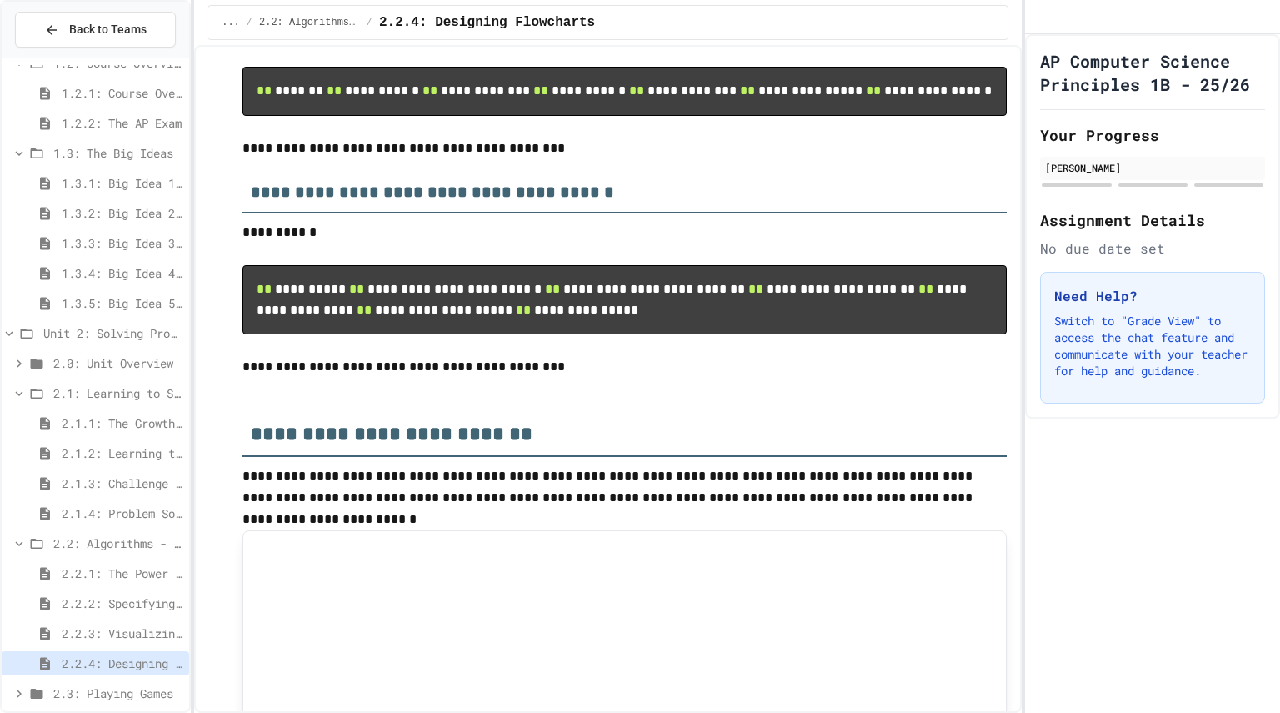
click at [502, 265] on p at bounding box center [625, 254] width 764 height 22
click at [503, 243] on p "**********" at bounding box center [625, 233] width 764 height 22
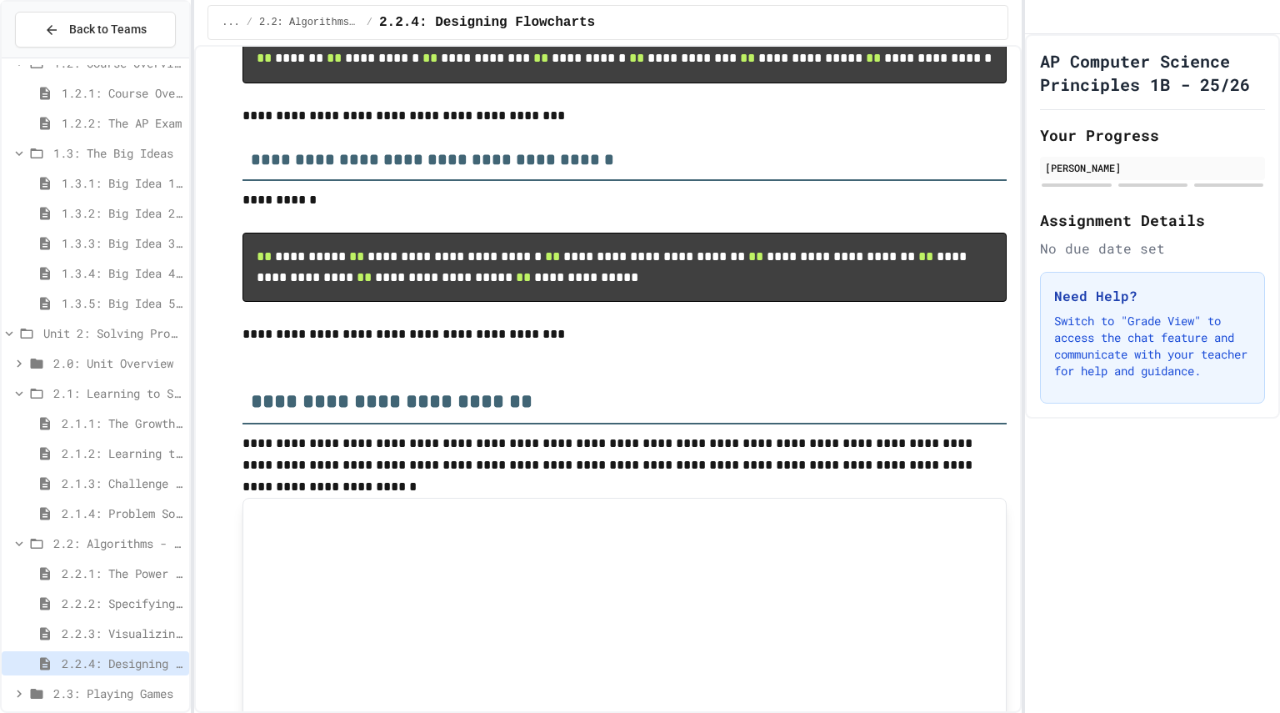
scroll to position [480, 0]
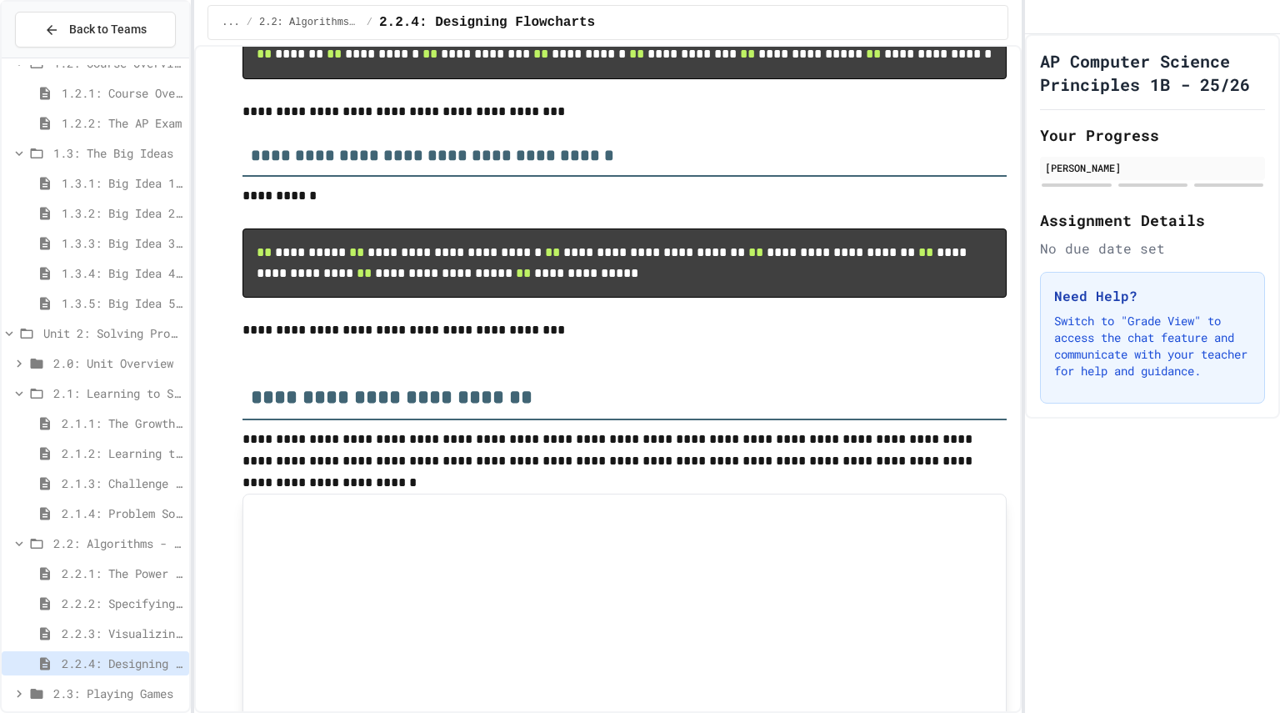
click at [503, 228] on p at bounding box center [625, 218] width 764 height 22
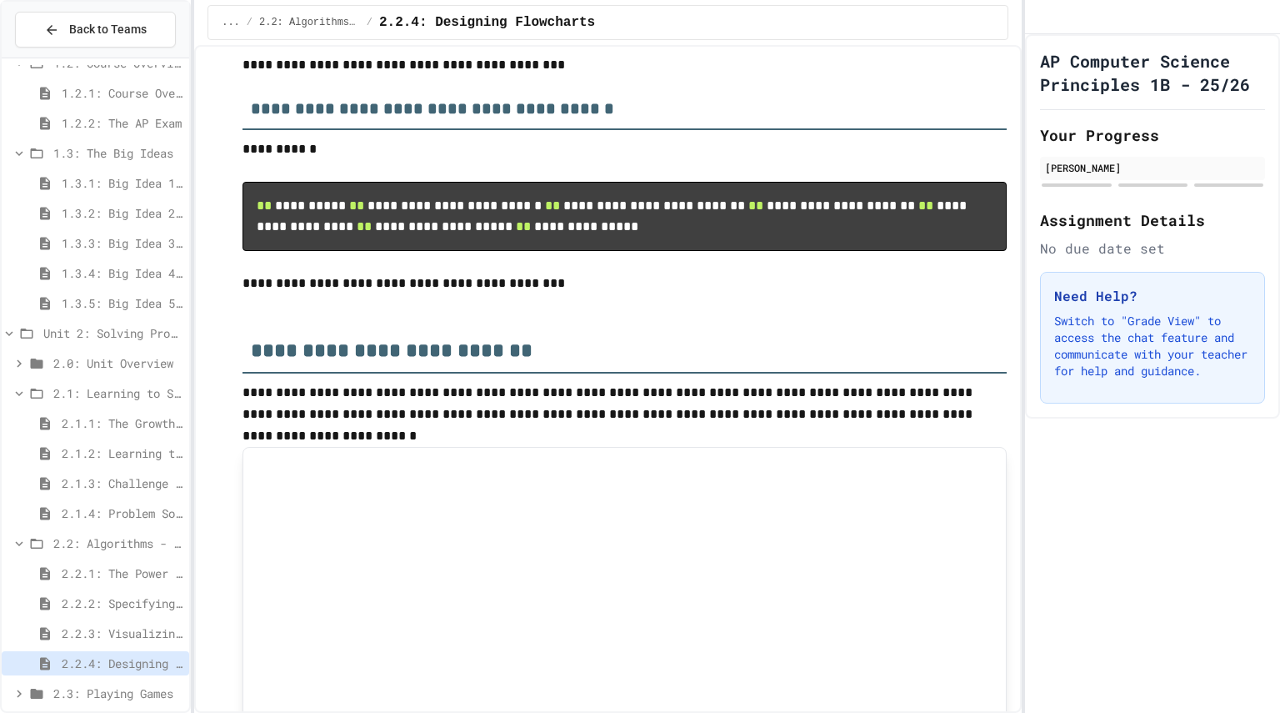
scroll to position [533, 0]
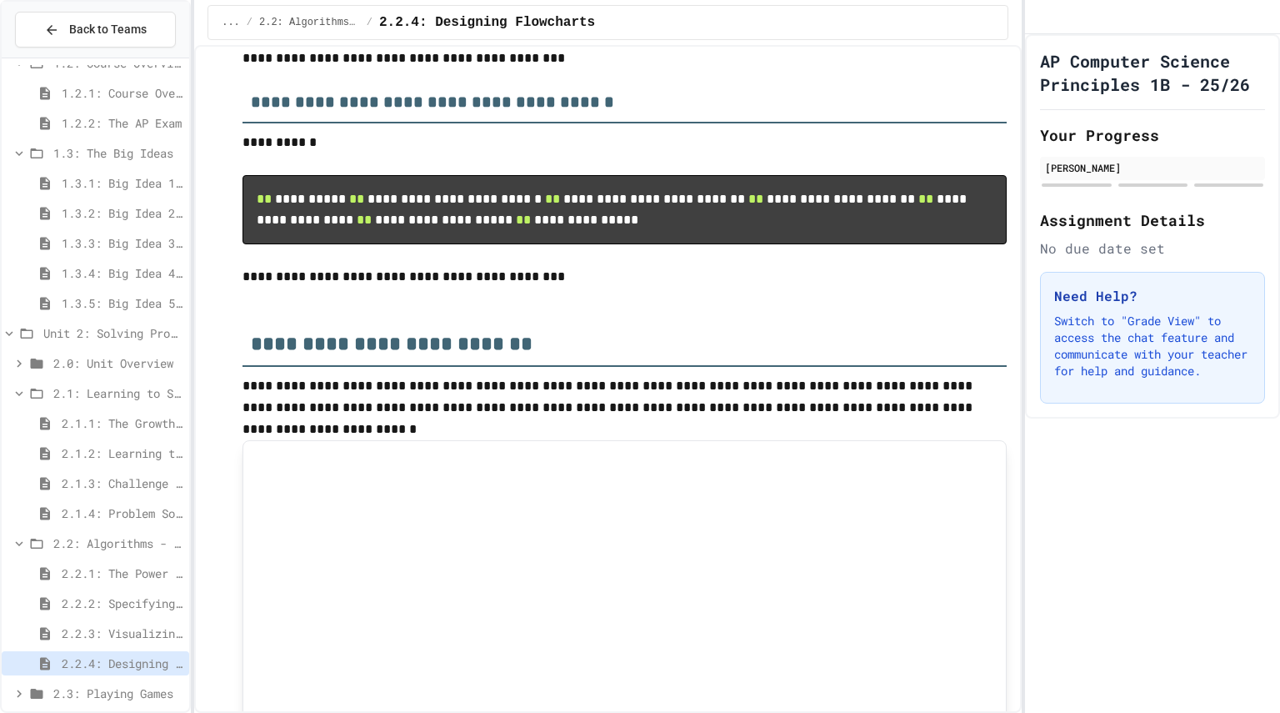
click at [88, 630] on span "2.2.3: Visualizing Logic with Flowcharts" at bounding box center [122, 633] width 121 height 18
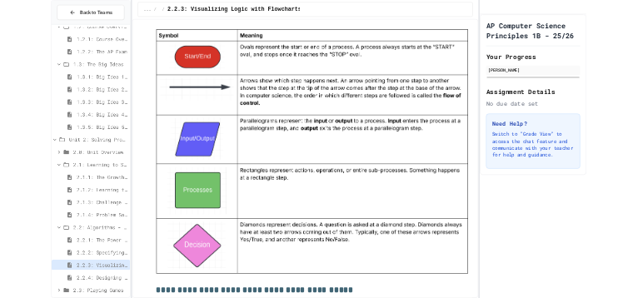
scroll to position [1459, 0]
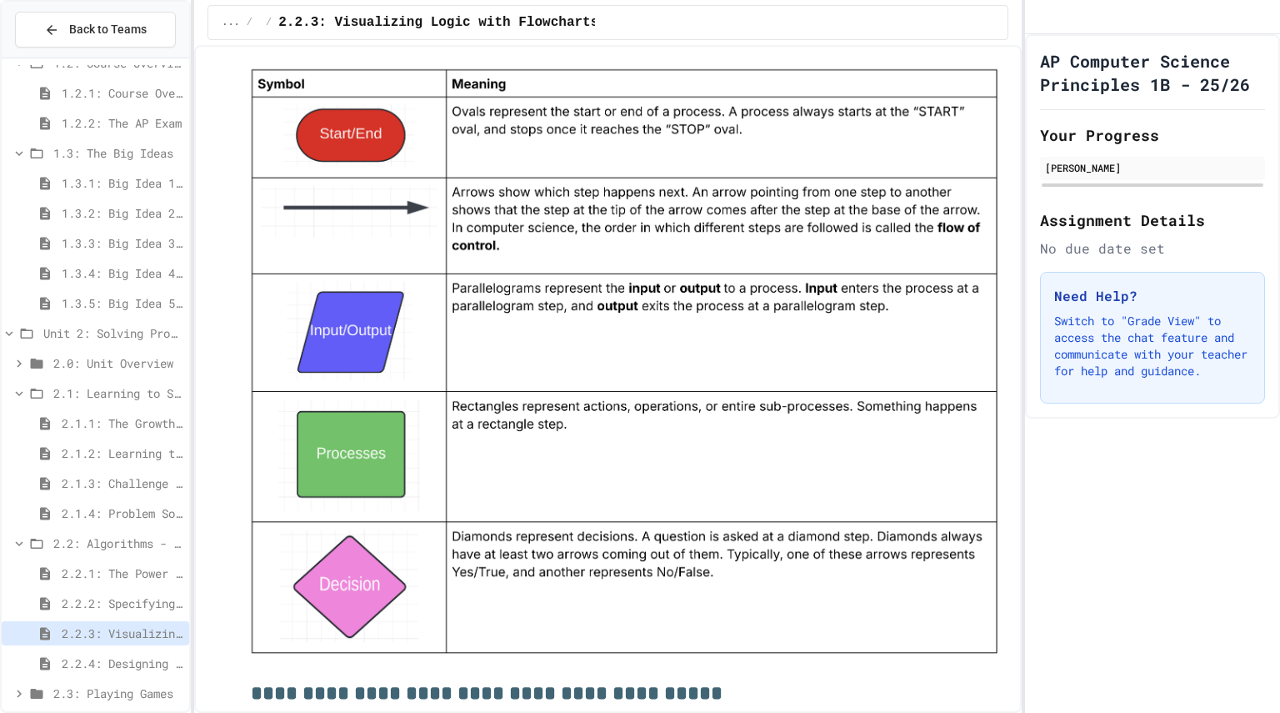
click at [468, 415] on img at bounding box center [625, 361] width 764 height 594
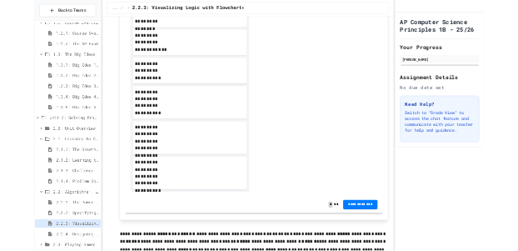
scroll to position [2385, 0]
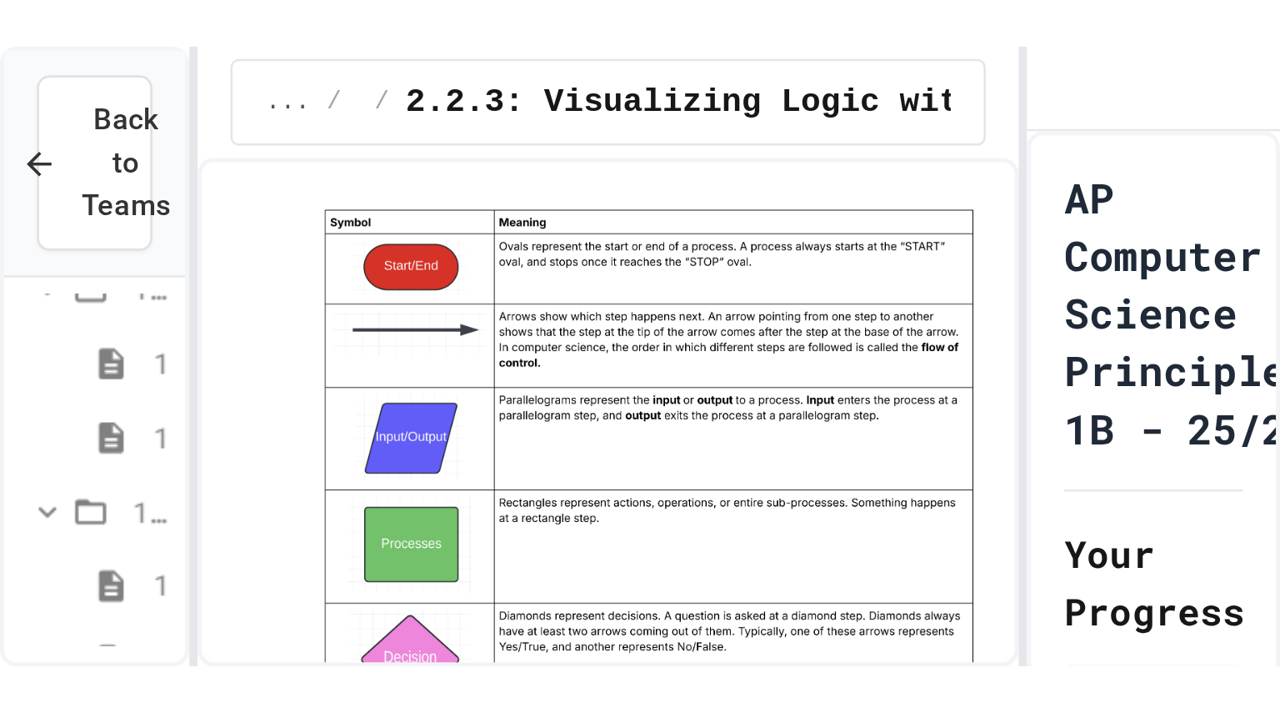
scroll to position [1459, 0]
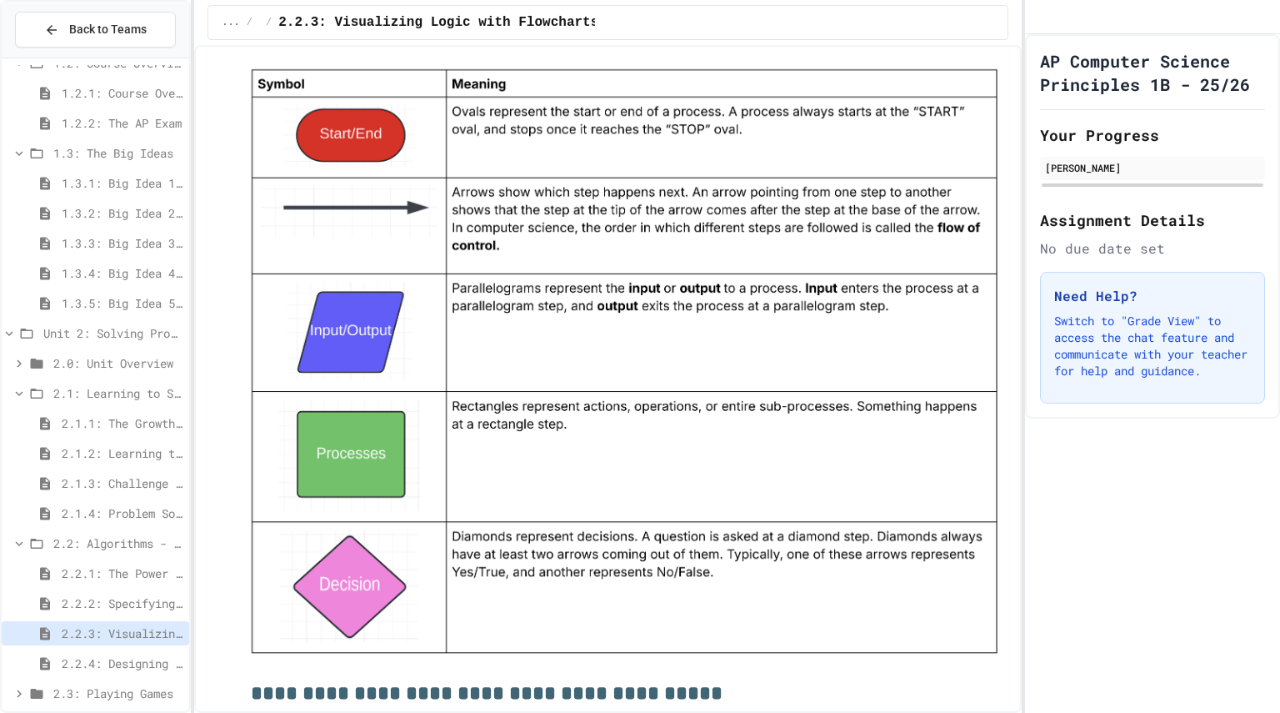
click at [109, 665] on span "2.2.4: Designing Flowcharts" at bounding box center [122, 663] width 121 height 18
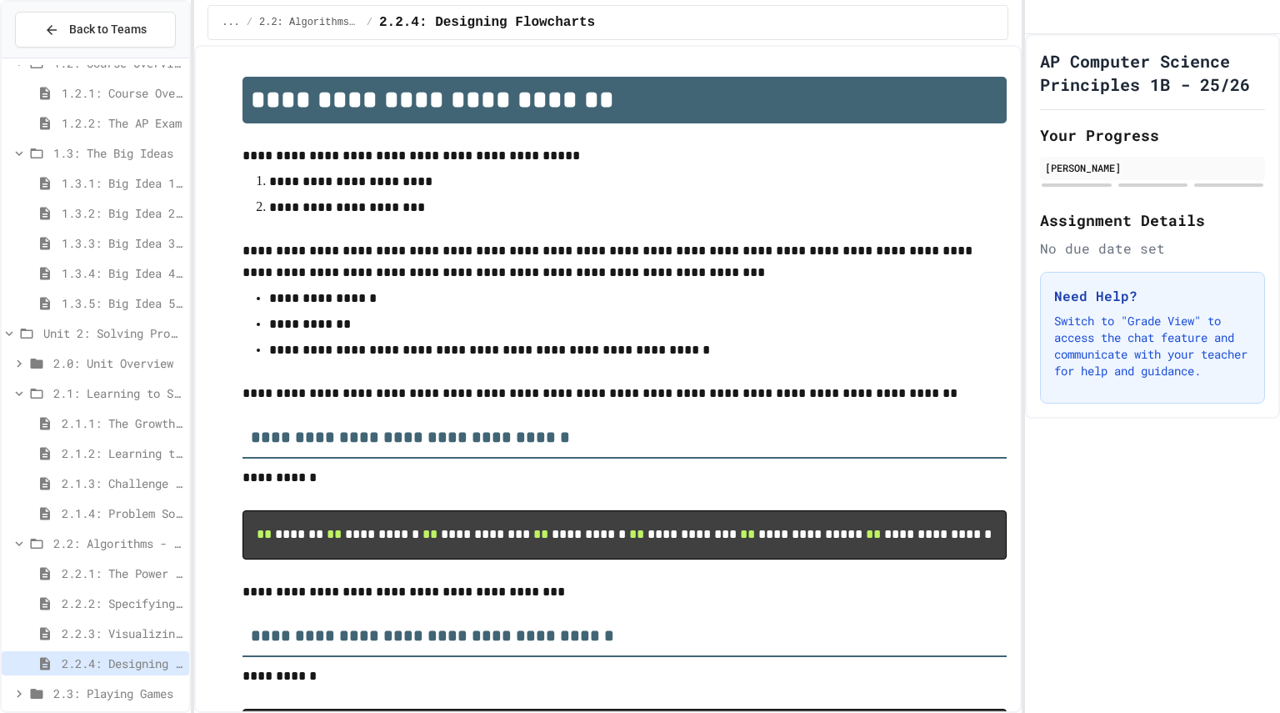
click at [130, 623] on div "2.2.3: Visualizing Logic with Flowcharts" at bounding box center [96, 633] width 188 height 24
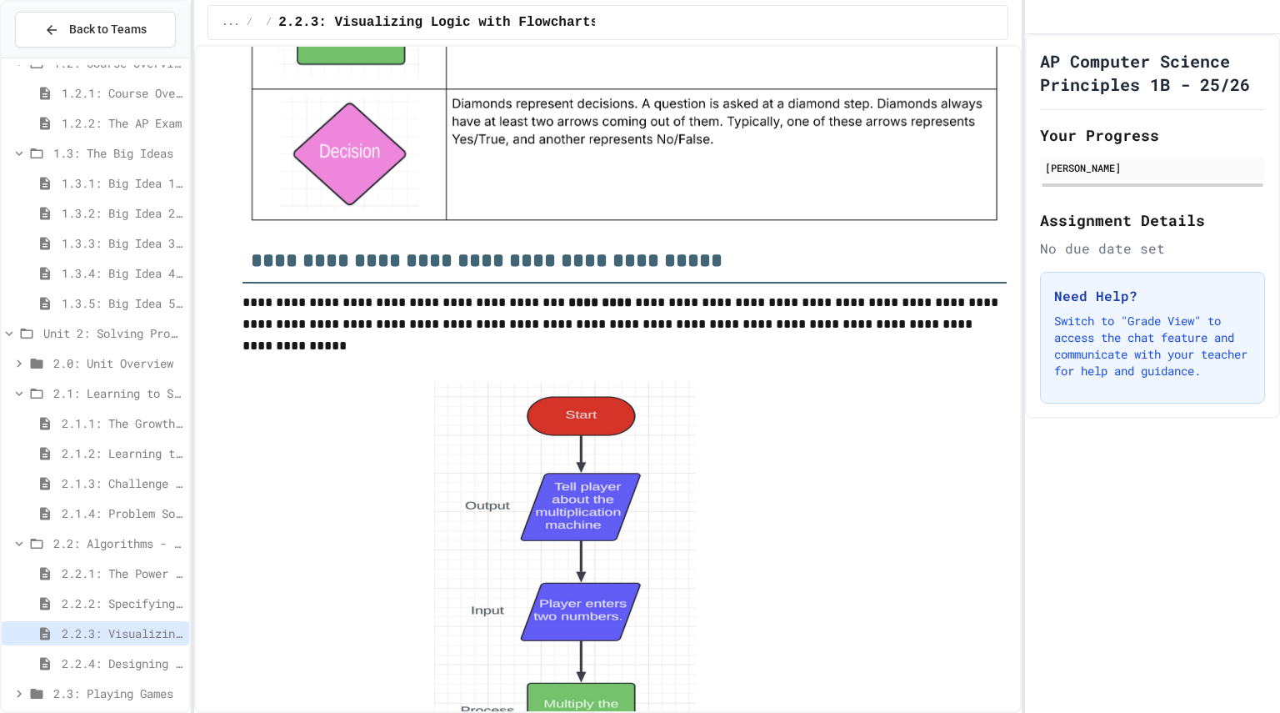
scroll to position [2067, 0]
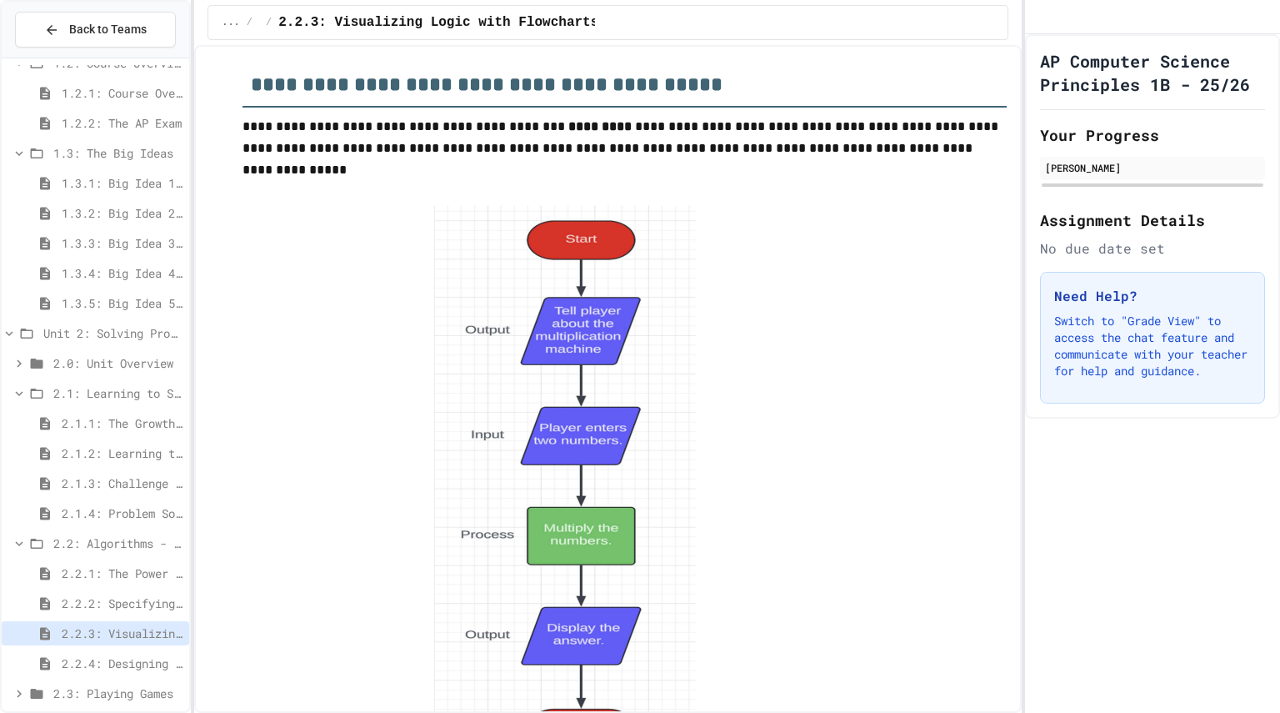
click at [268, 405] on div at bounding box center [640, 356] width 1280 height 713
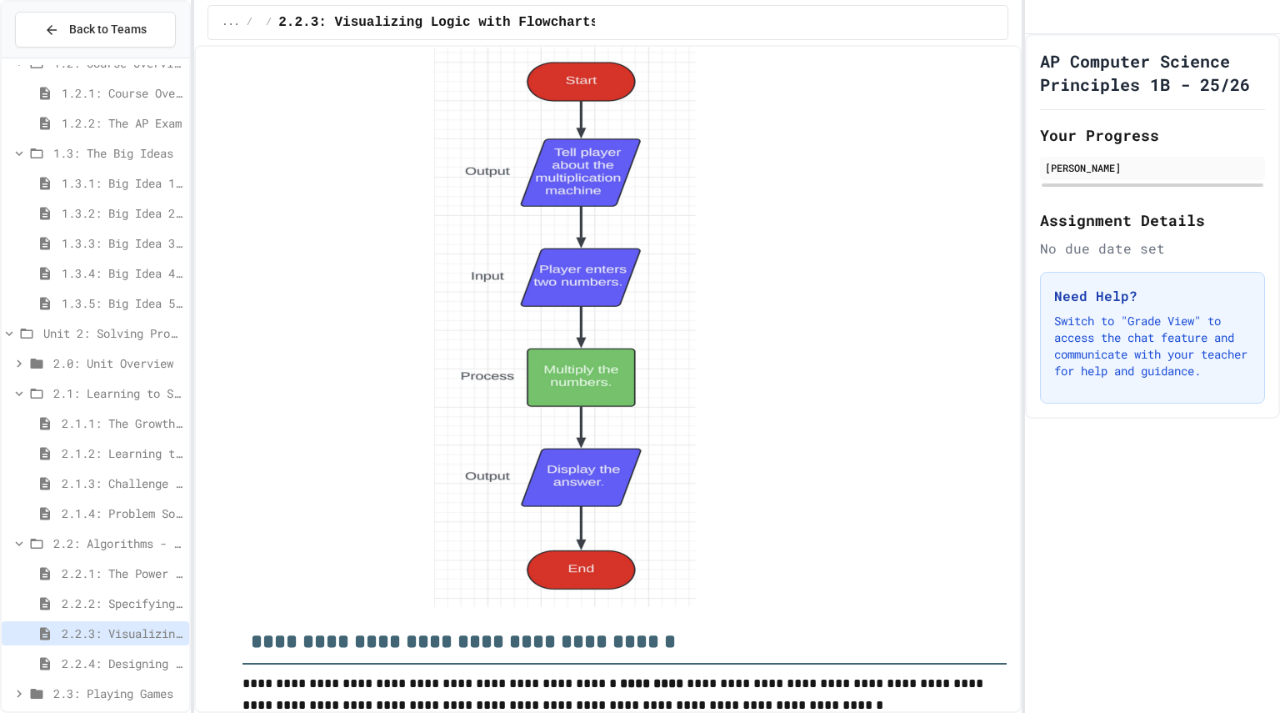
scroll to position [2226, 0]
click at [548, 459] on img at bounding box center [568, 325] width 268 height 561
type input "**"
drag, startPoint x: 548, startPoint y: 459, endPoint x: 141, endPoint y: 448, distance: 407.7
click at [226, 396] on div at bounding box center [640, 356] width 1280 height 713
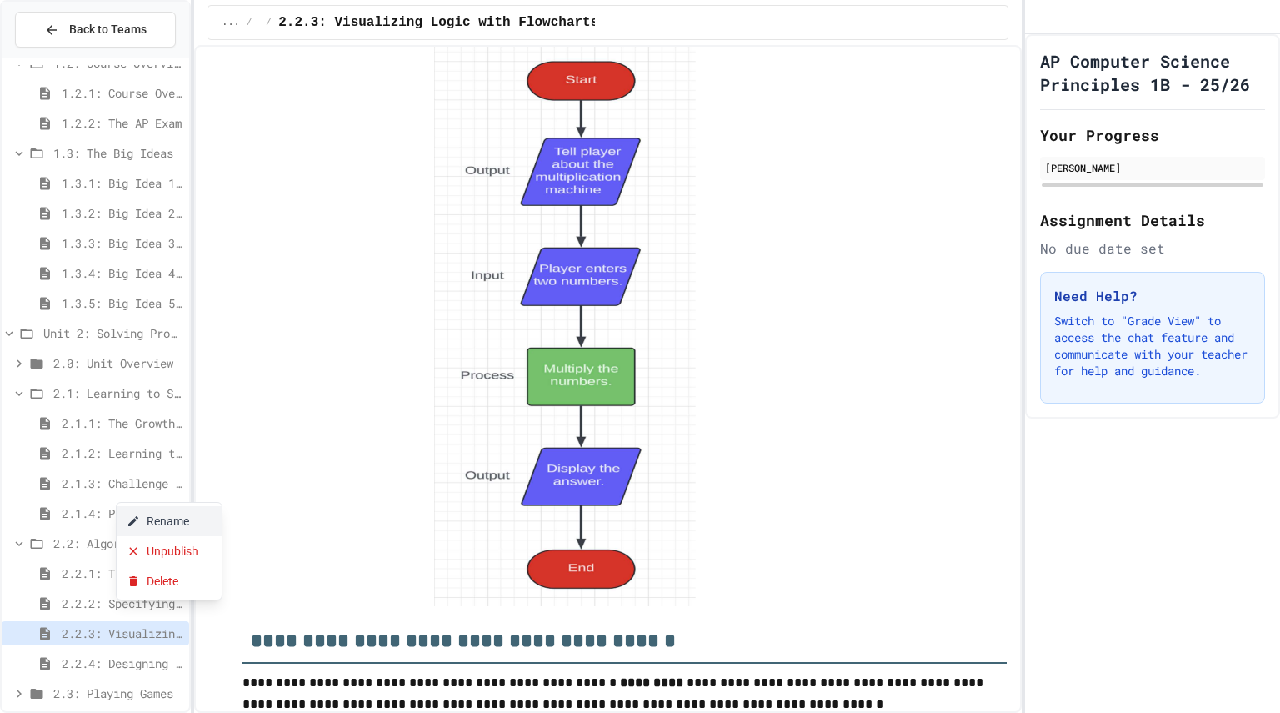
click at [178, 522] on button "Rename" at bounding box center [169, 521] width 105 height 30
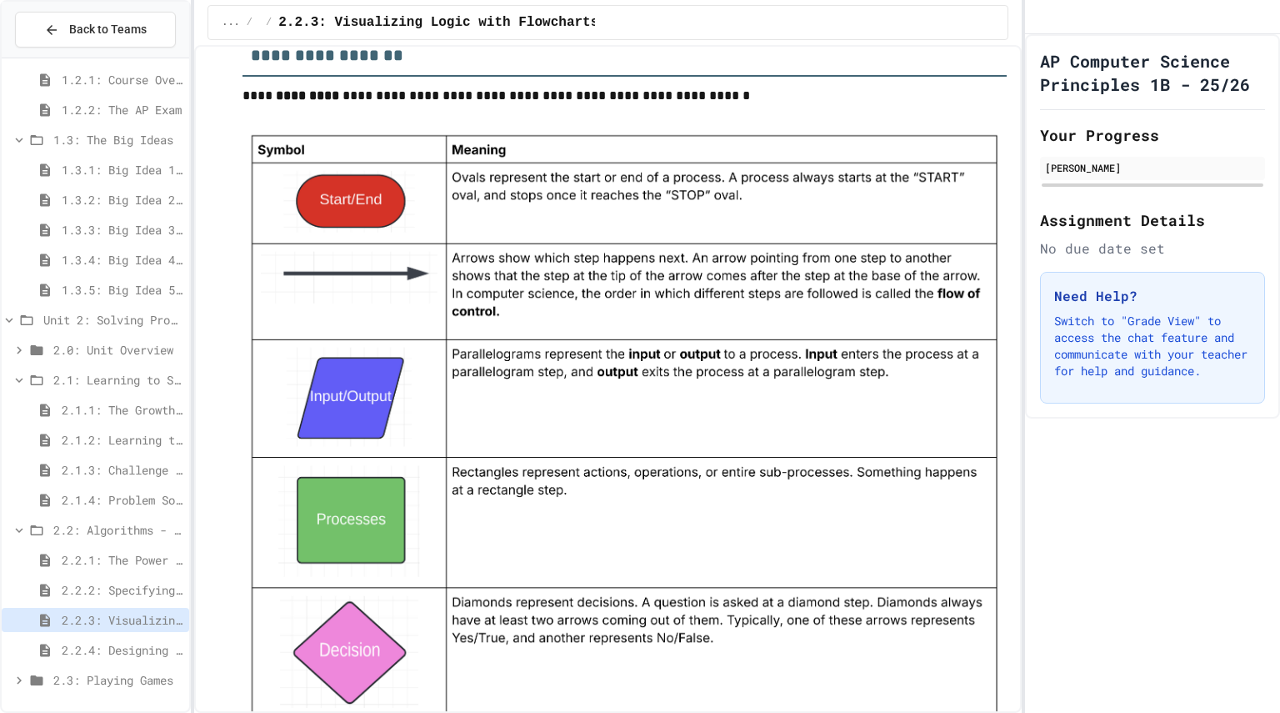
scroll to position [1474, 0]
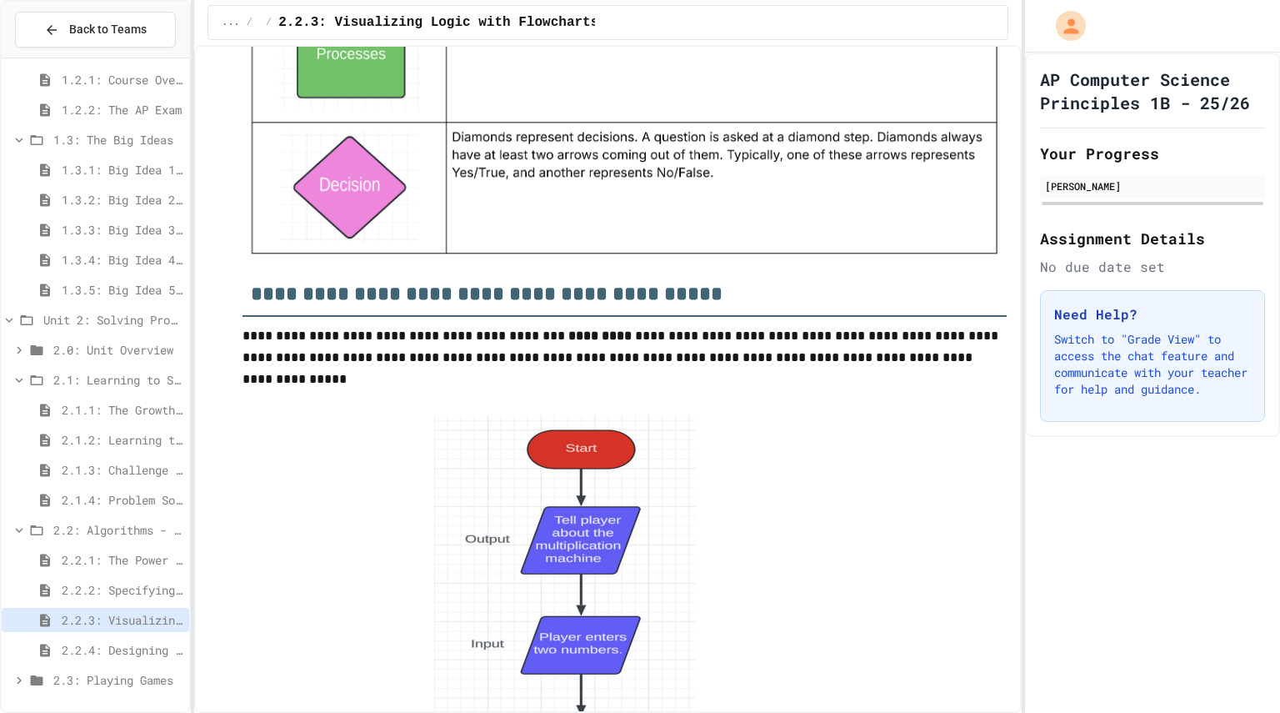
scroll to position [1909, 0]
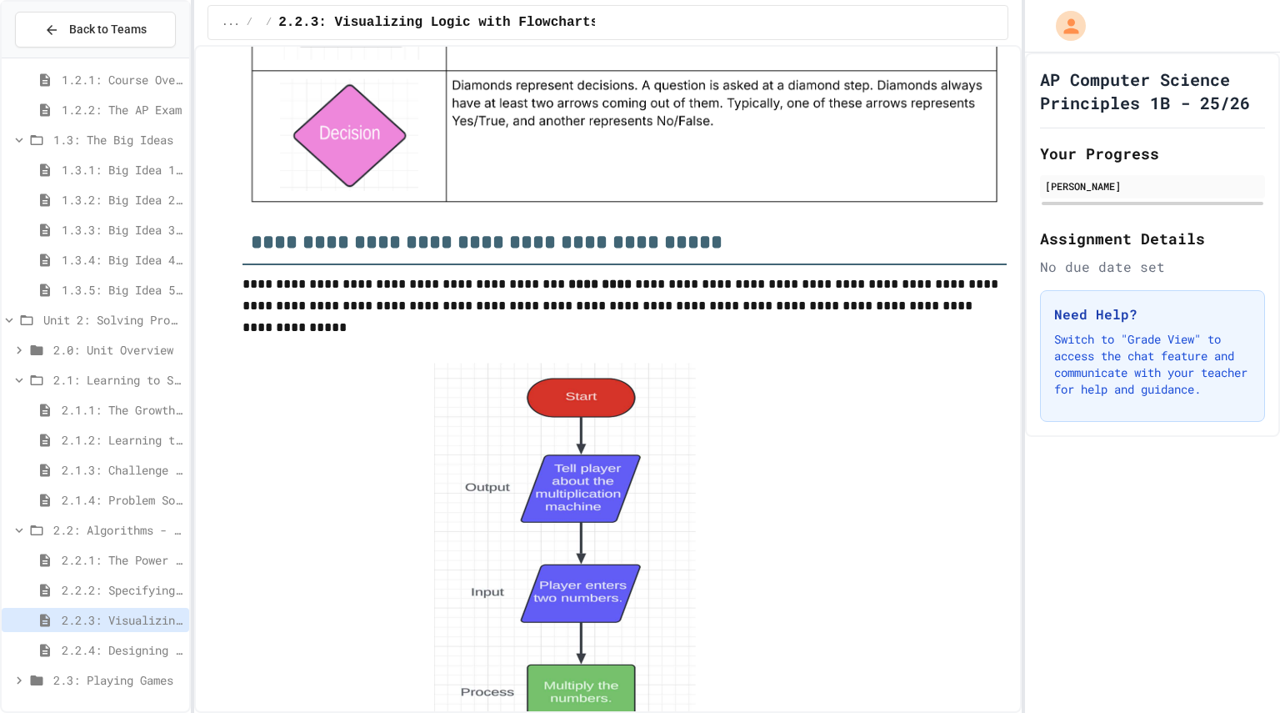
click at [133, 655] on span "2.2.4: Designing Flowcharts" at bounding box center [122, 650] width 121 height 18
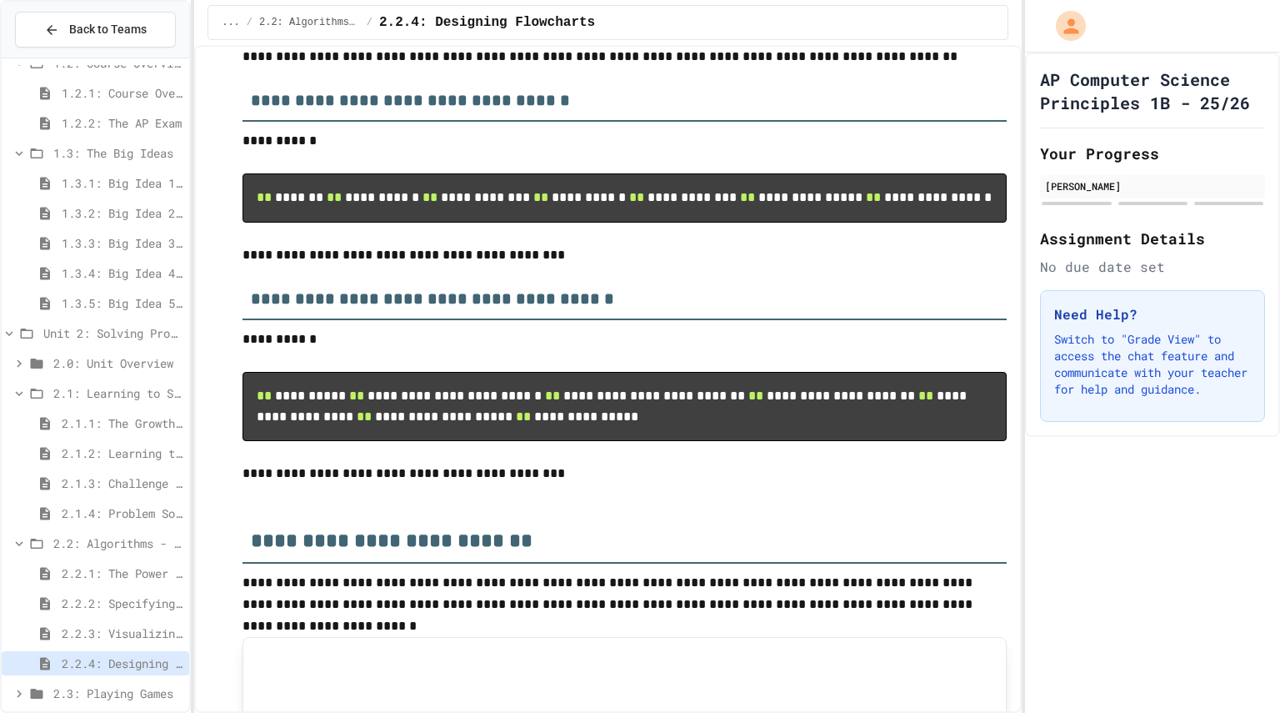
scroll to position [338, 0]
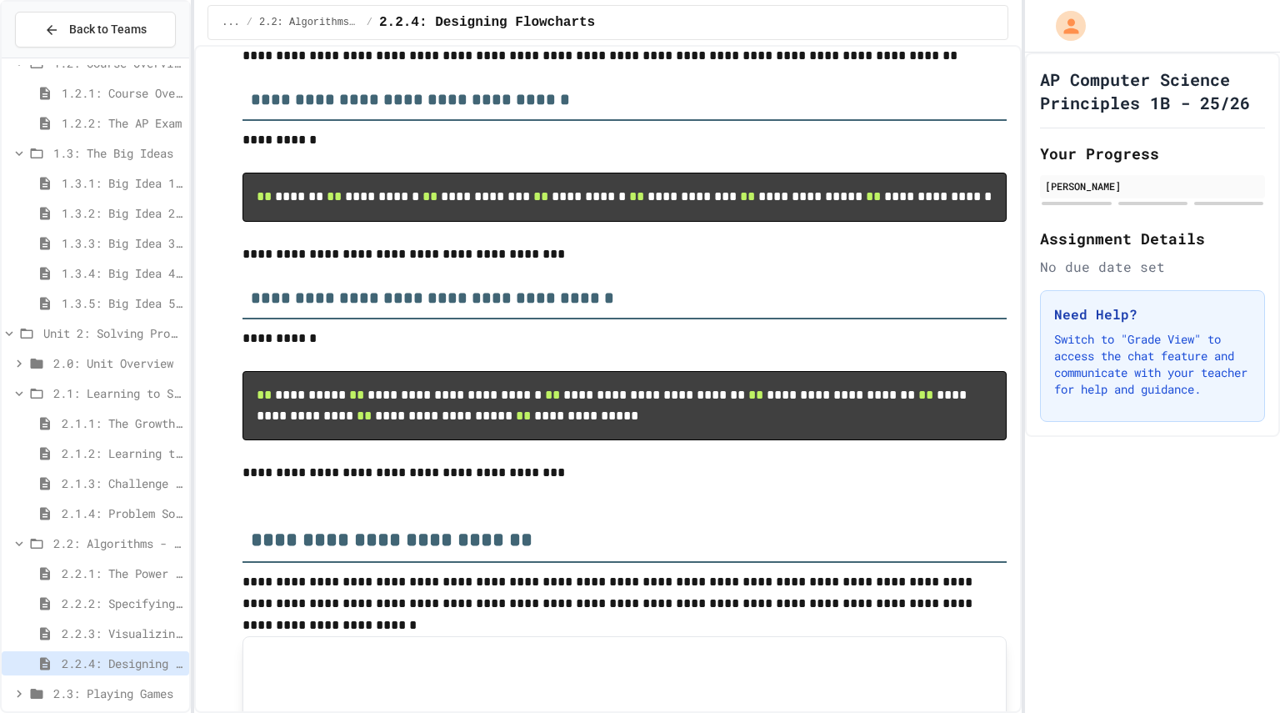
click at [154, 633] on span "2.2.3: Visualizing Logic with Flowcharts" at bounding box center [122, 633] width 121 height 18
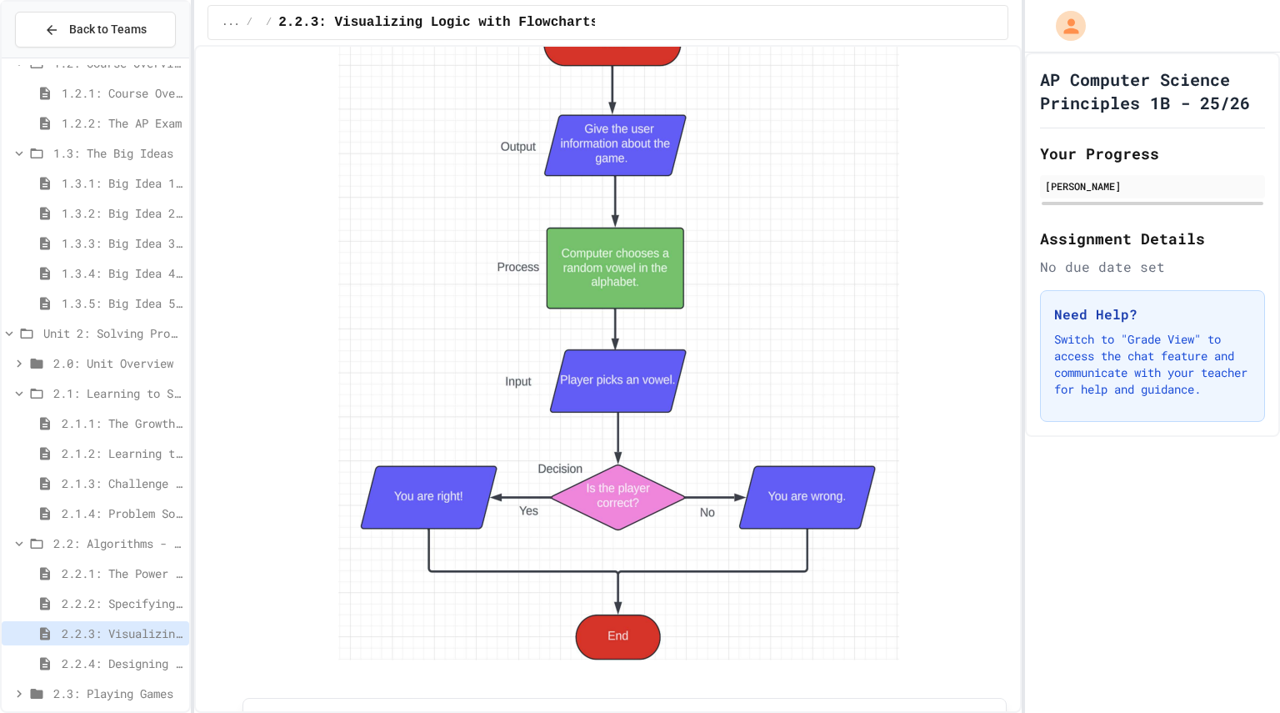
scroll to position [2964, 0]
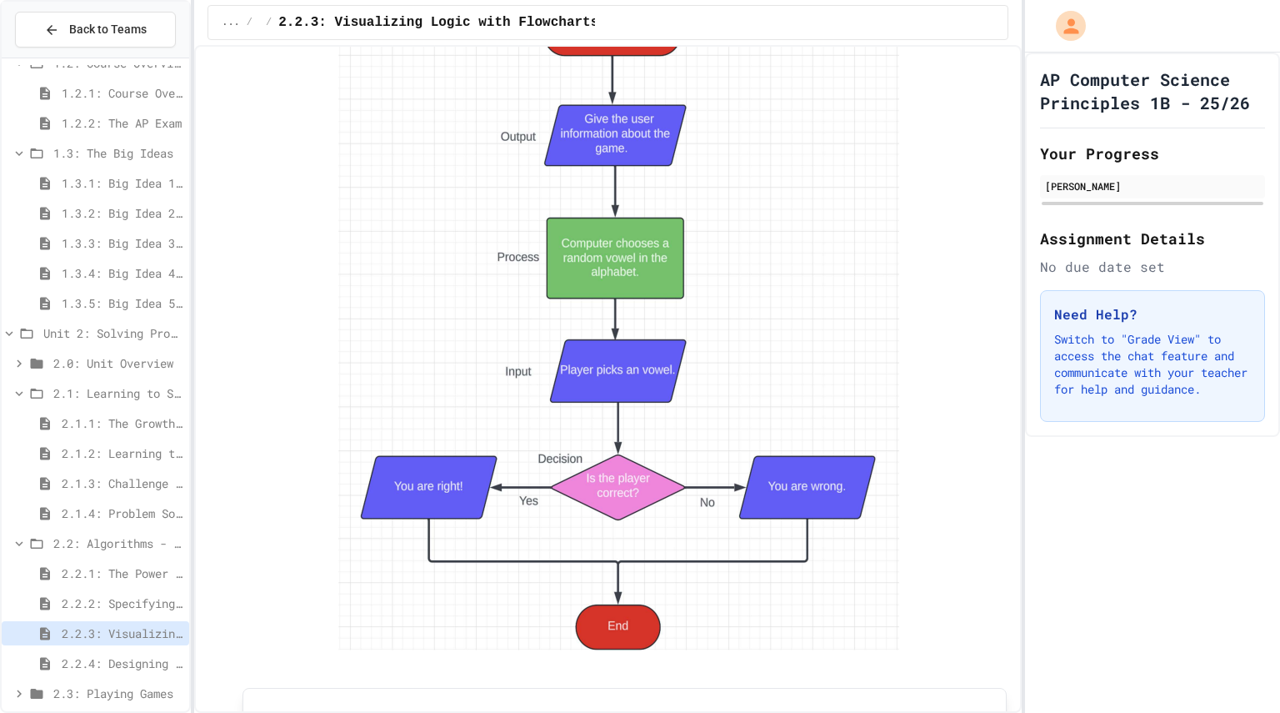
click at [124, 666] on span "2.2.4: Designing Flowcharts" at bounding box center [122, 663] width 121 height 18
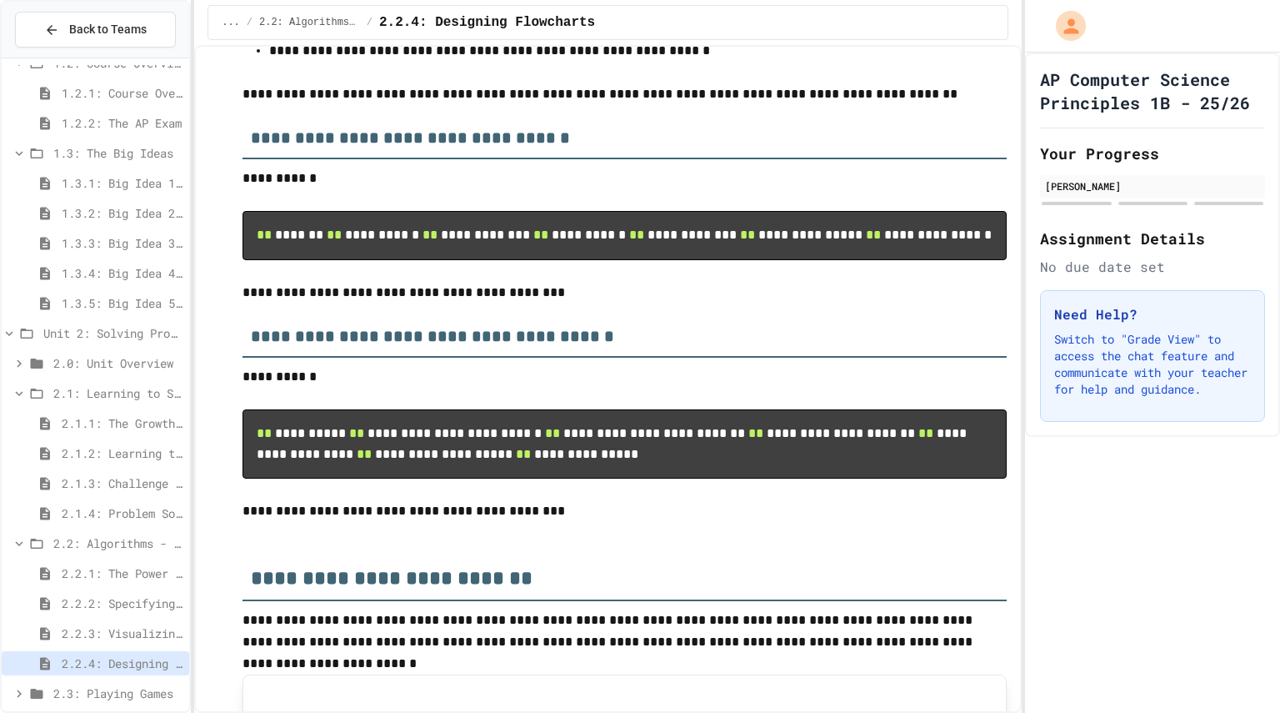
scroll to position [347, 0]
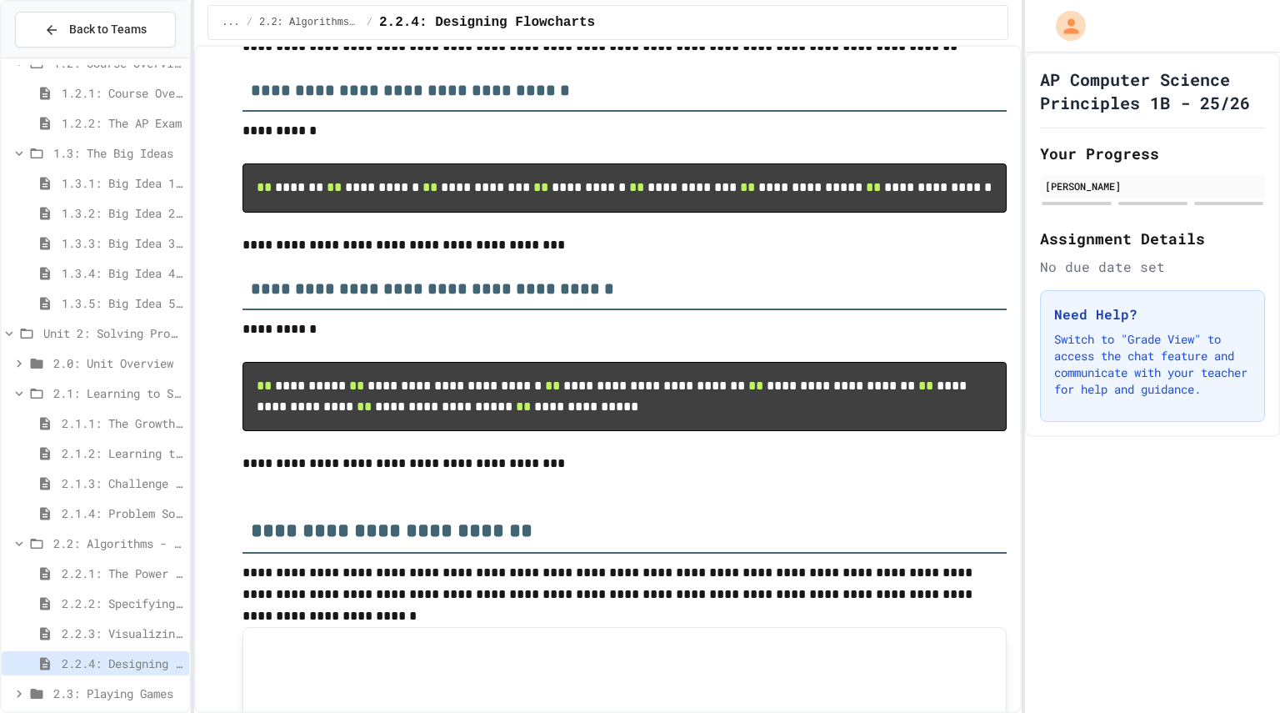
click at [112, 627] on span "2.2.3: Visualizing Logic with Flowcharts" at bounding box center [122, 633] width 121 height 18
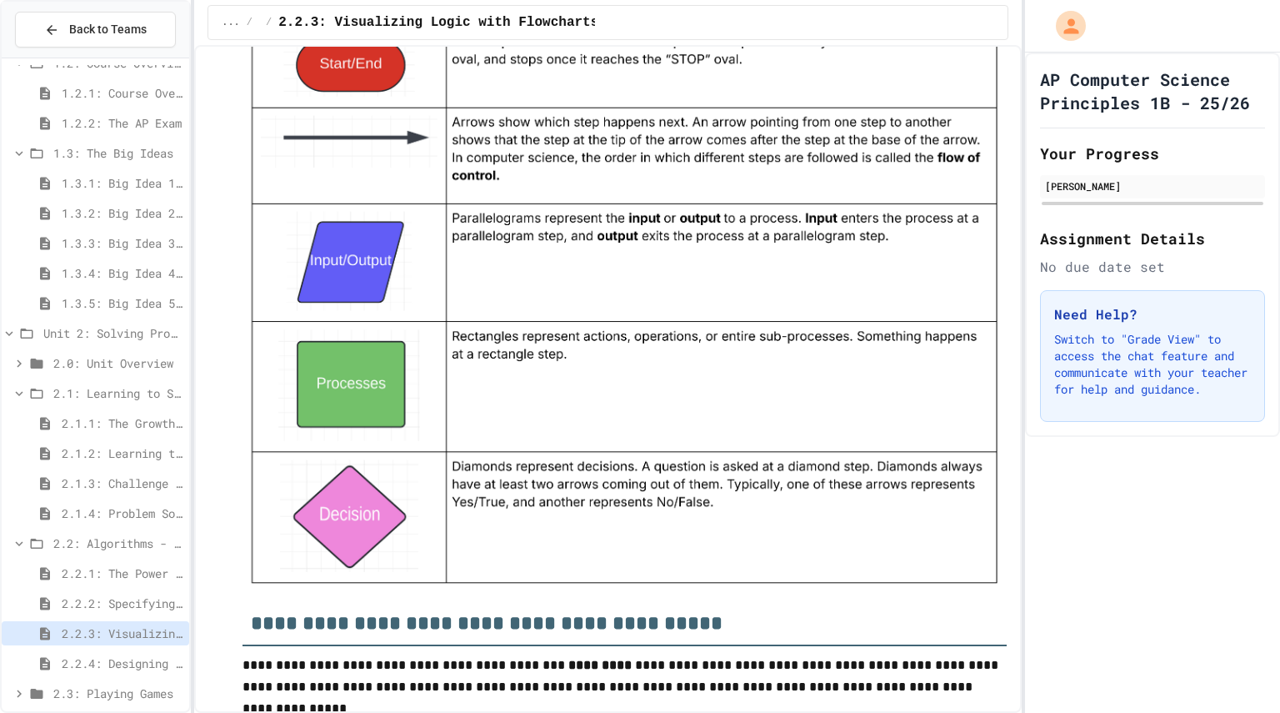
scroll to position [1531, 0]
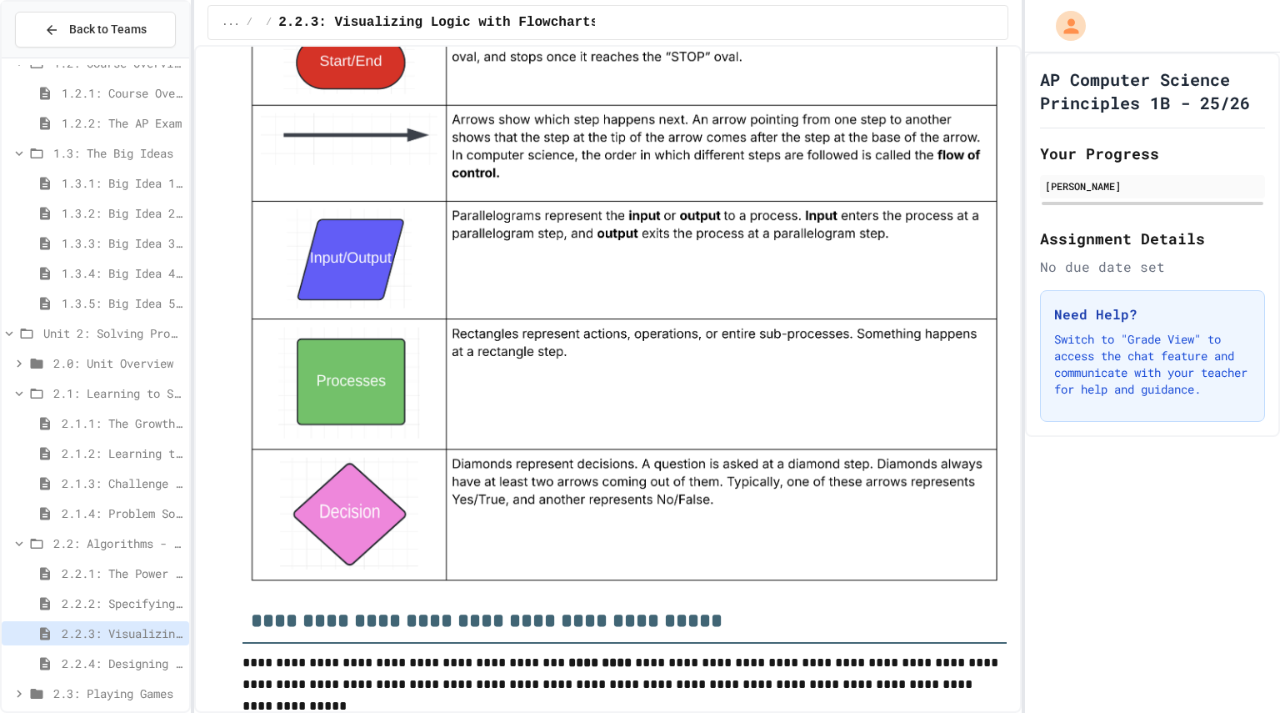
click at [139, 610] on span "2.2.2: Specifying Ideas with Pseudocode" at bounding box center [122, 603] width 121 height 18
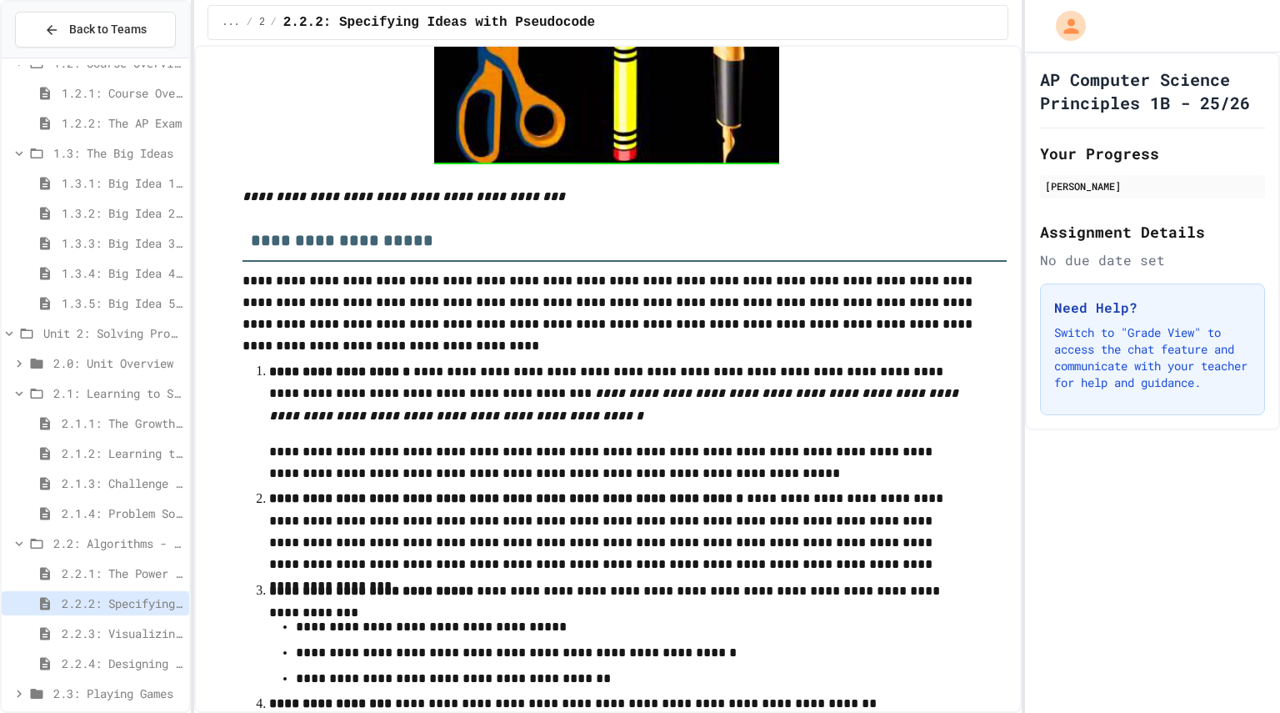
scroll to position [2050, 0]
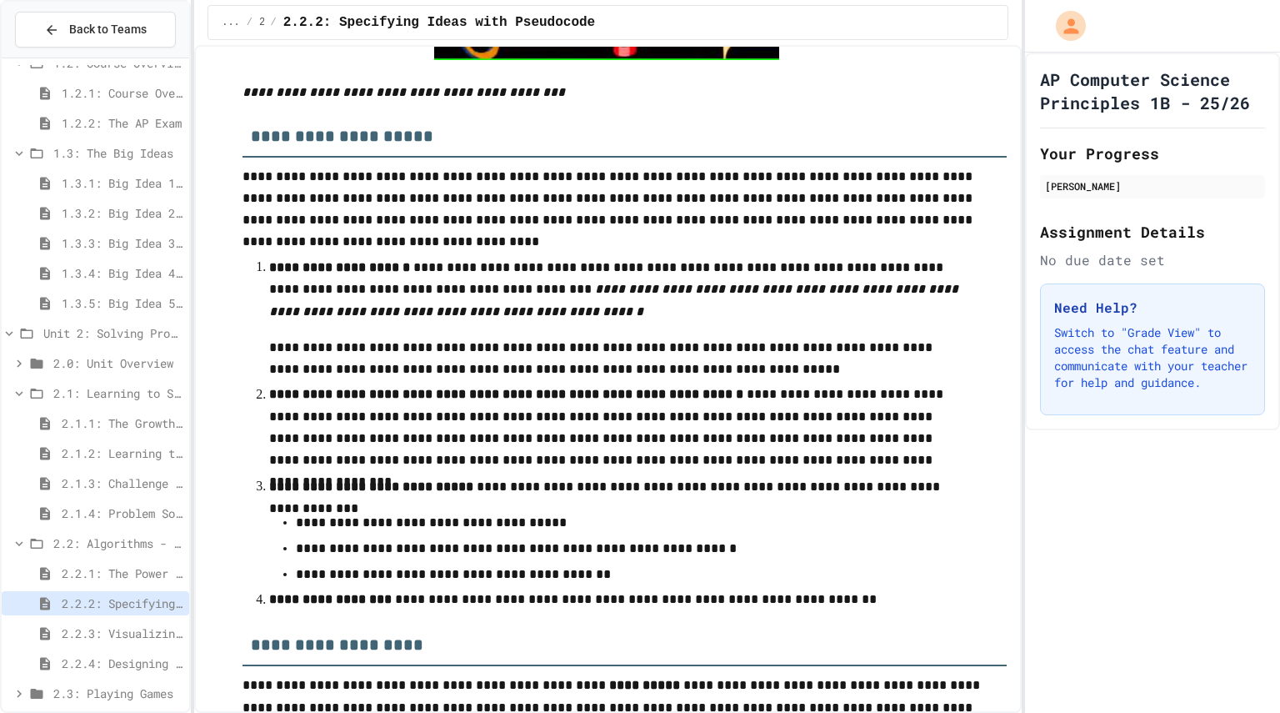
click at [148, 637] on span "2.2.3: Visualizing Logic with Flowcharts" at bounding box center [122, 633] width 121 height 18
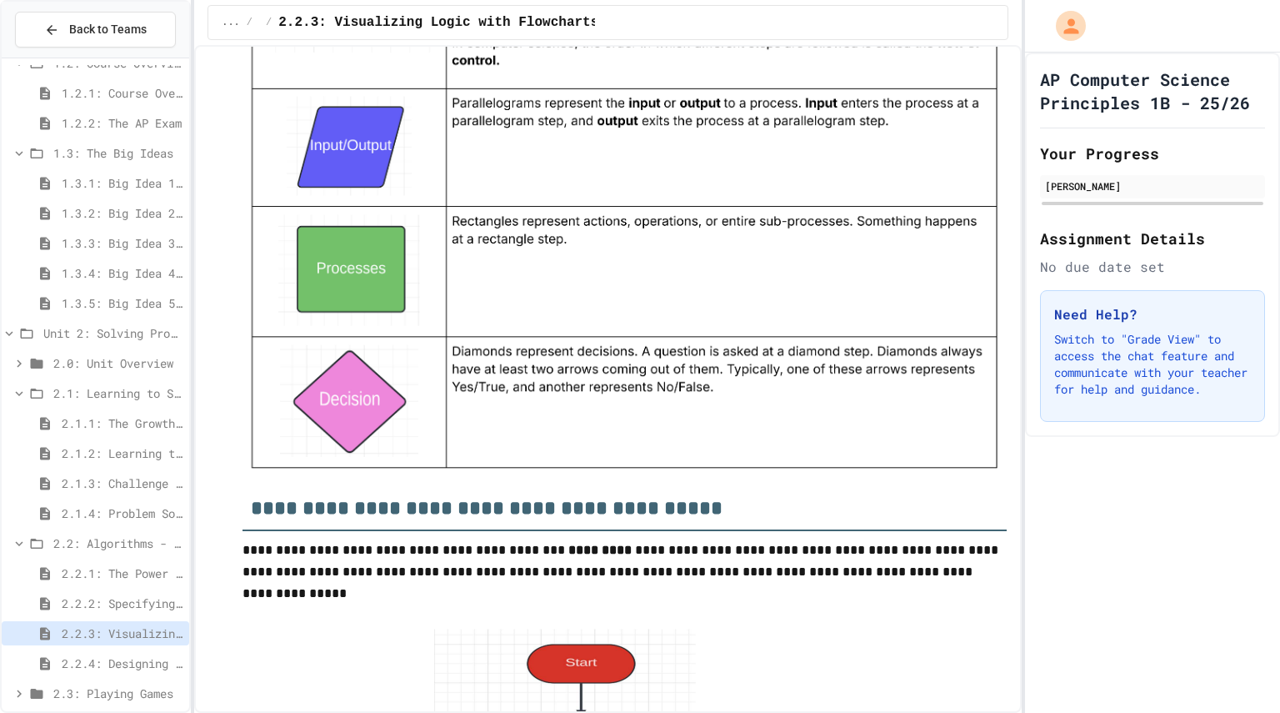
drag, startPoint x: 446, startPoint y: 510, endPoint x: 455, endPoint y: 428, distance: 82.2
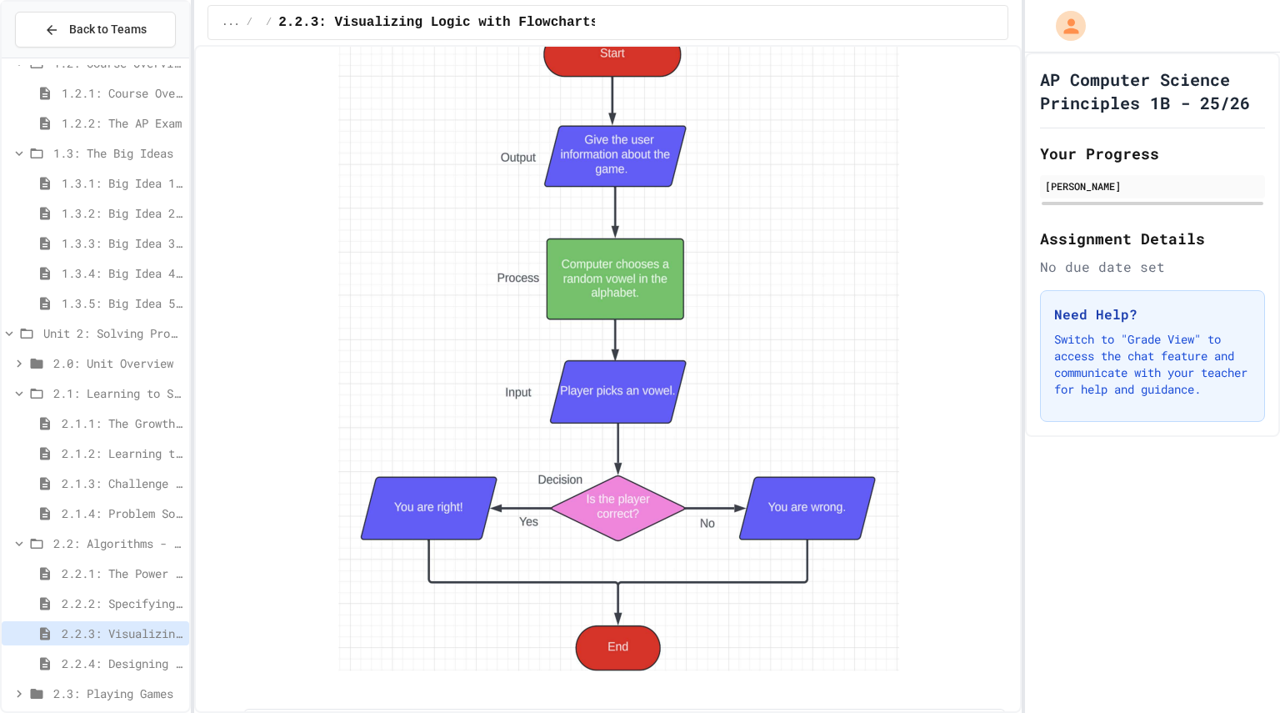
scroll to position [2933, 0]
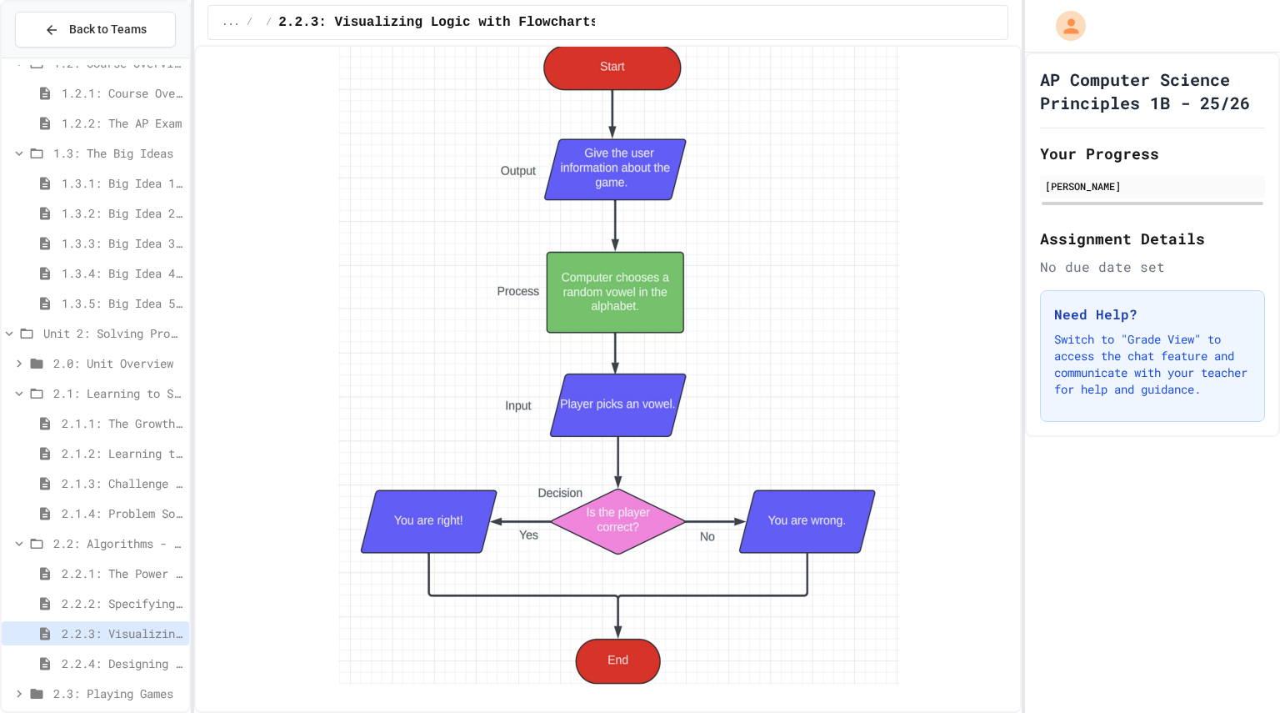
click at [112, 675] on div "2.2.4: Designing Flowcharts" at bounding box center [96, 666] width 188 height 30
click at [142, 659] on span "2.2.4: Designing Flowcharts" at bounding box center [122, 663] width 121 height 18
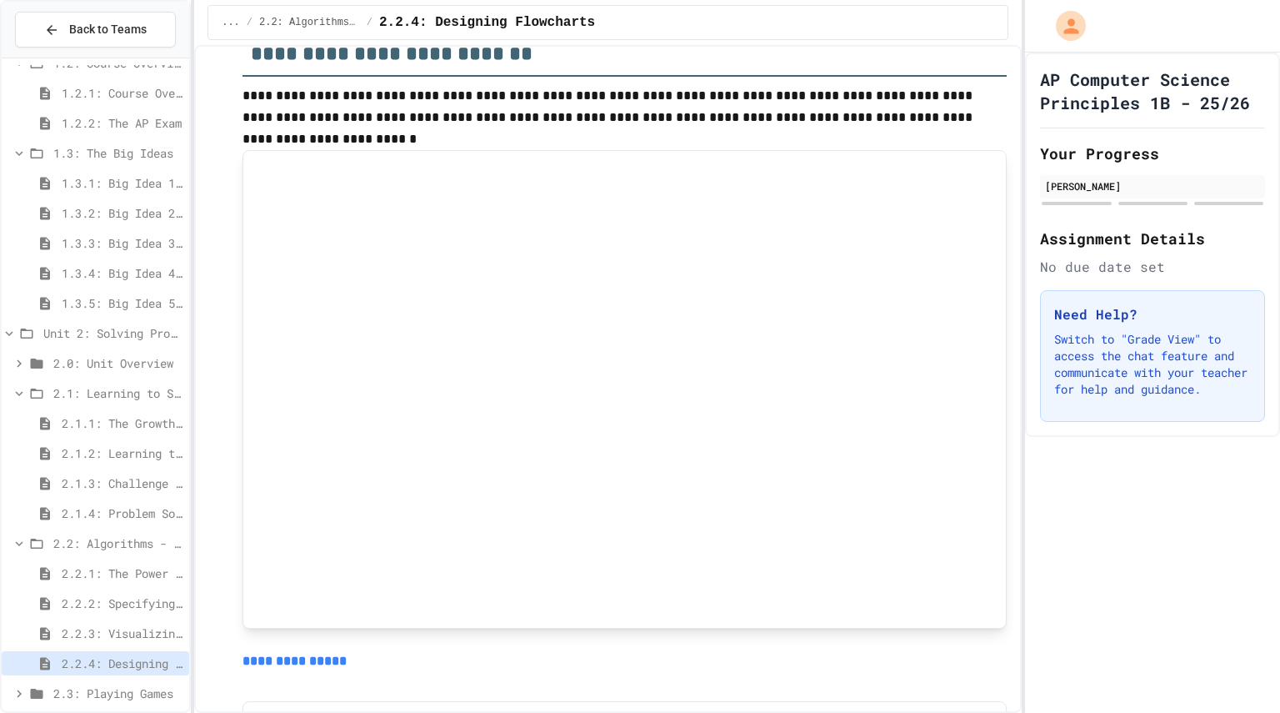
scroll to position [748, 0]
